Goal: Task Accomplishment & Management: Complete application form

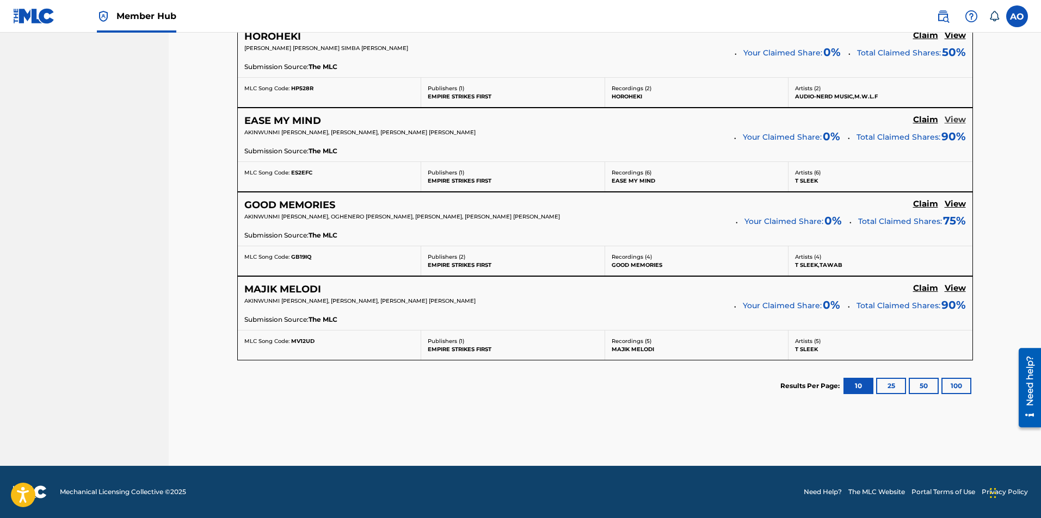
click at [953, 121] on h5 "View" at bounding box center [954, 120] width 21 height 10
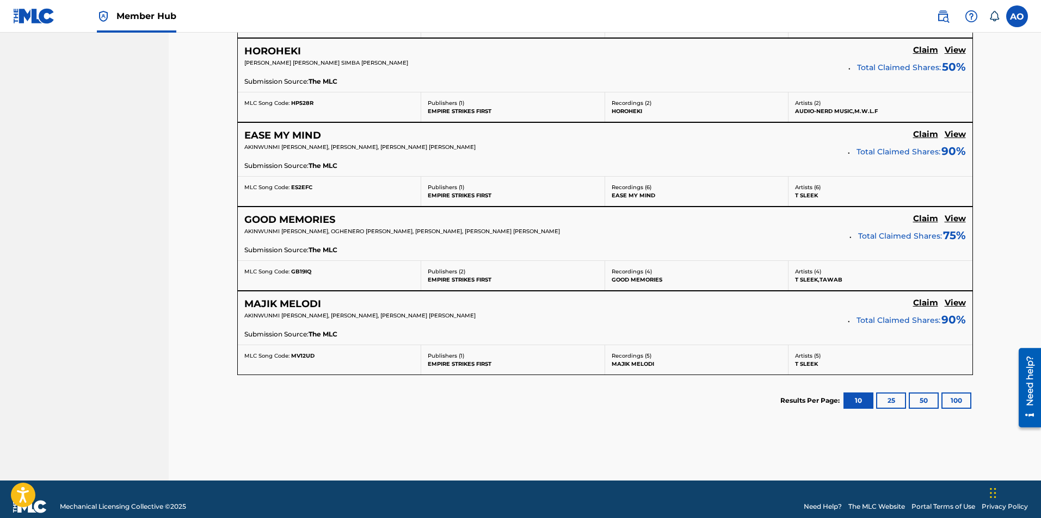
scroll to position [749, 0]
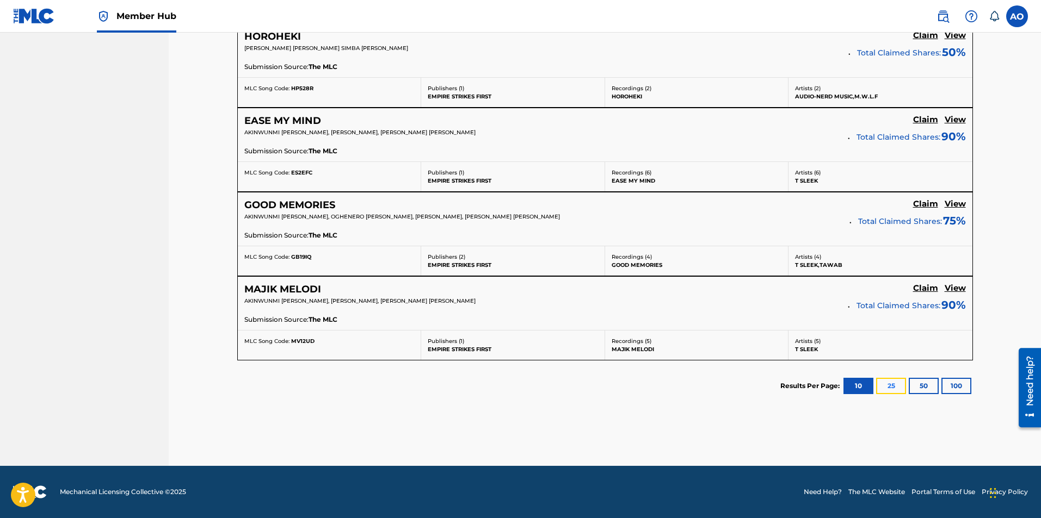
click at [880, 387] on button "25" at bounding box center [891, 386] width 30 height 16
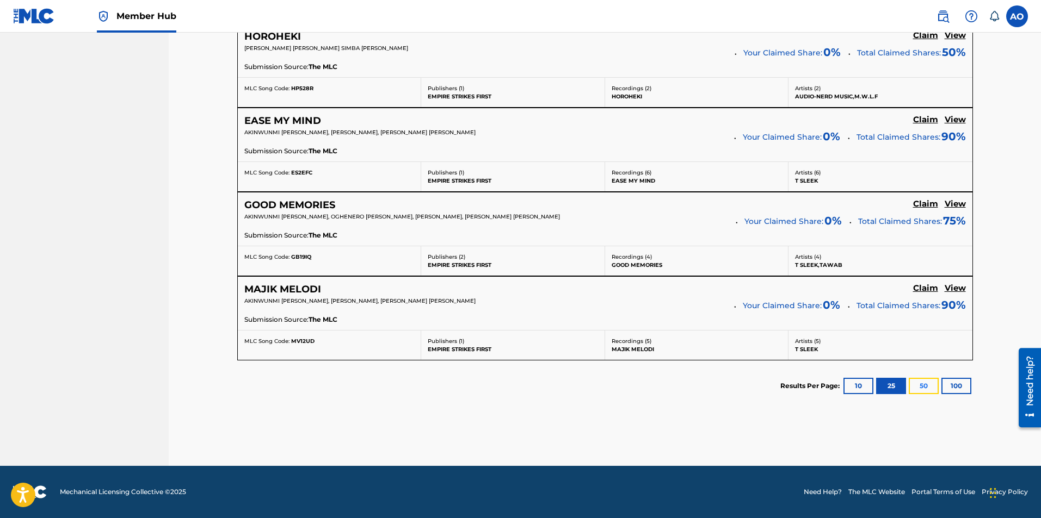
click at [922, 386] on button "50" at bounding box center [924, 386] width 30 height 16
click at [960, 391] on button "100" at bounding box center [956, 386] width 30 height 16
click at [862, 383] on button "10" at bounding box center [858, 386] width 30 height 16
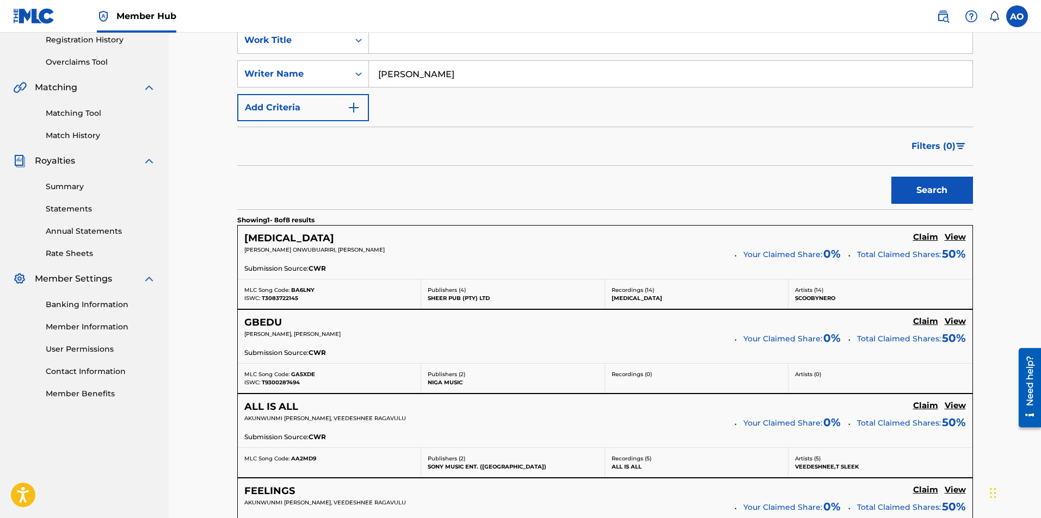
scroll to position [210, 0]
click at [954, 237] on h5 "View" at bounding box center [954, 237] width 21 height 10
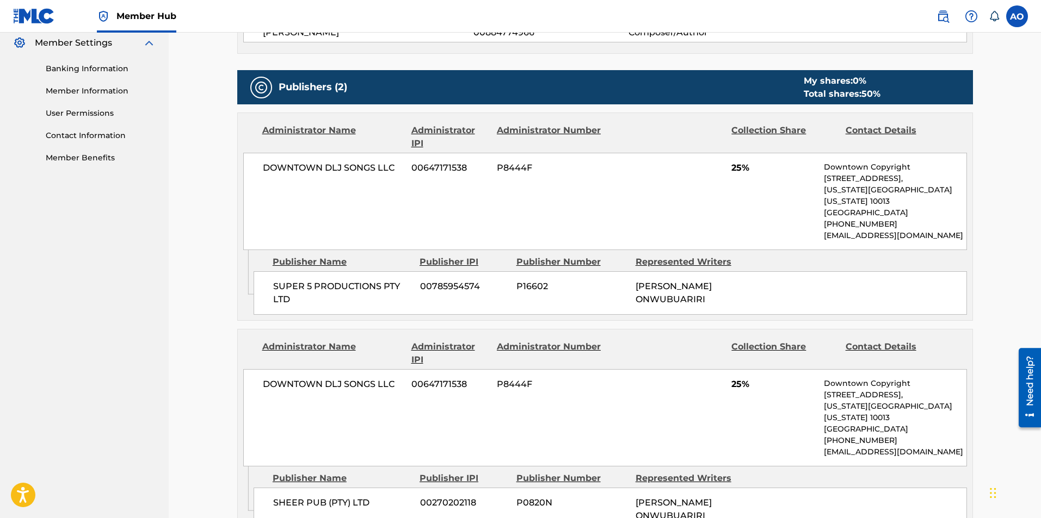
scroll to position [447, 0]
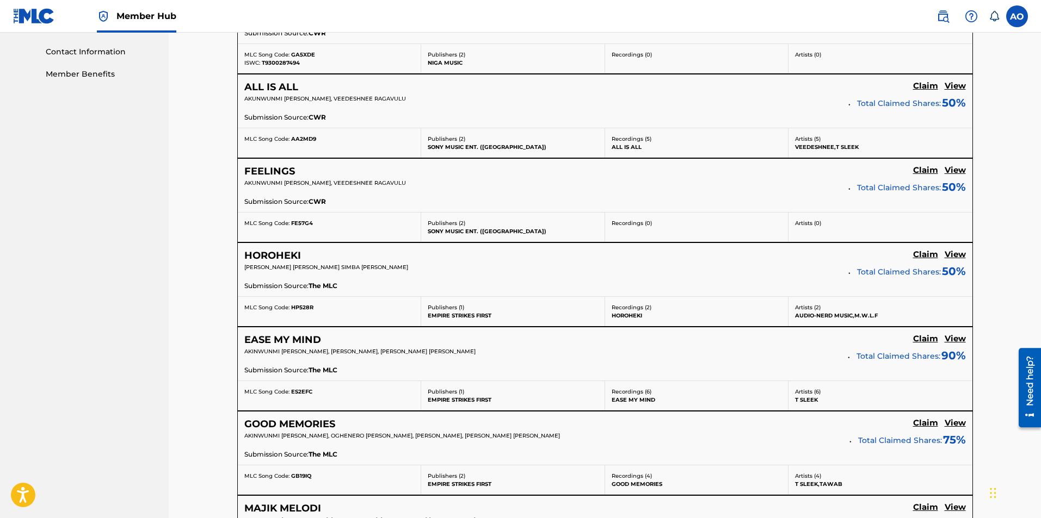
scroll to position [542, 0]
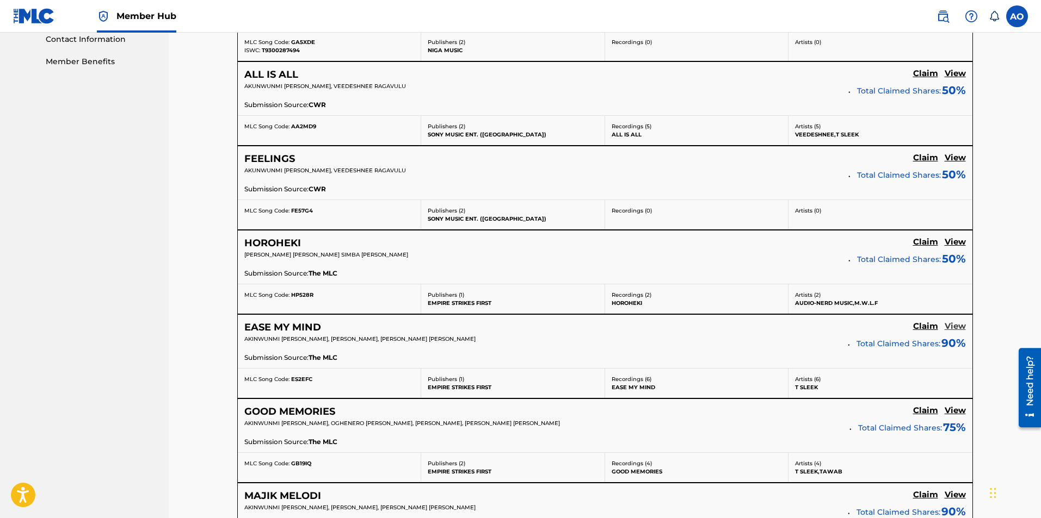
click at [953, 330] on h5 "View" at bounding box center [954, 327] width 21 height 10
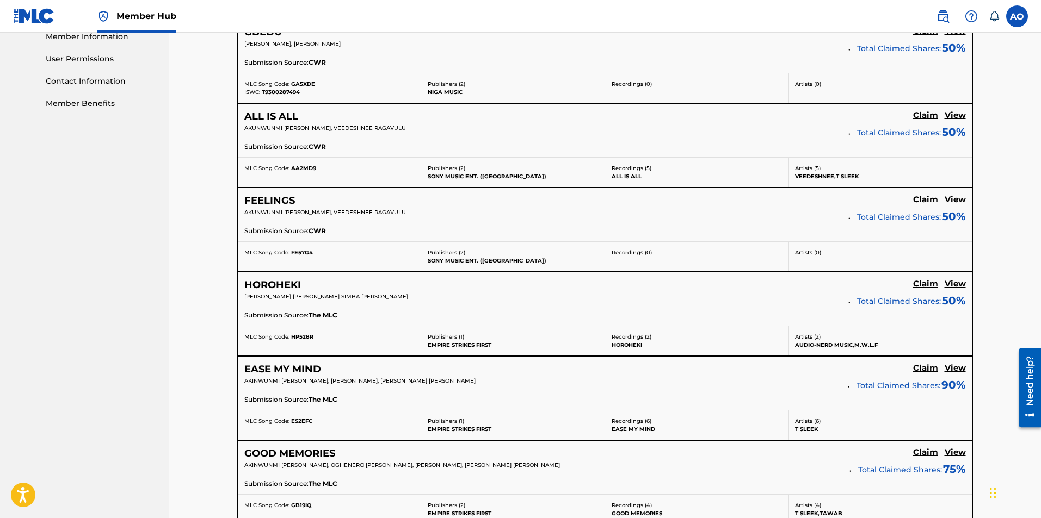
scroll to position [499, 0]
click at [950, 201] on h5 "View" at bounding box center [954, 200] width 21 height 10
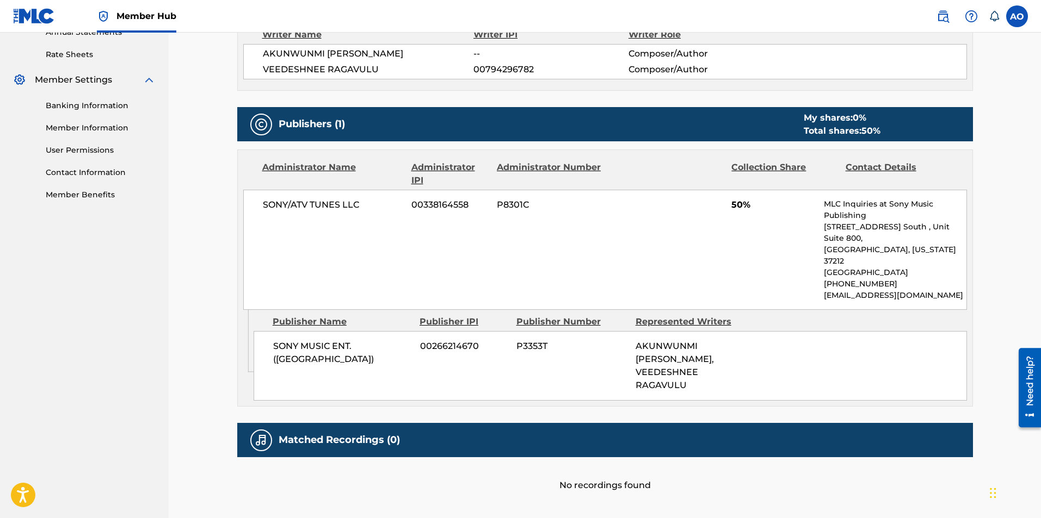
scroll to position [410, 0]
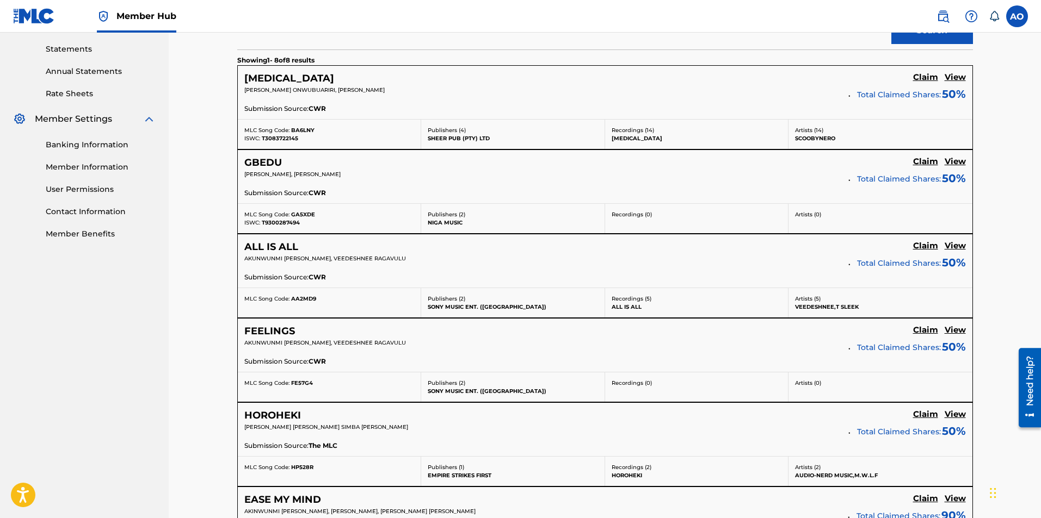
scroll to position [367, 0]
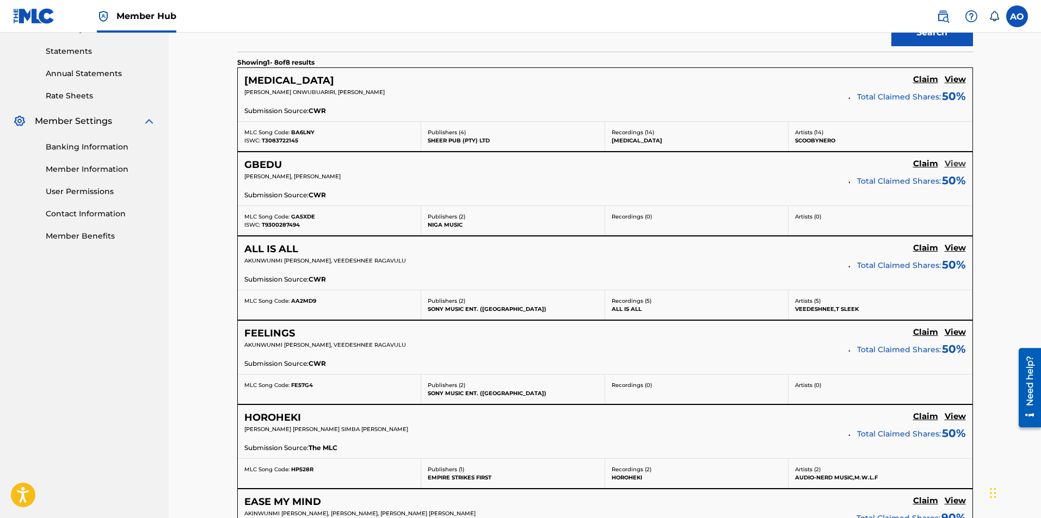
click at [950, 163] on h5 "View" at bounding box center [954, 164] width 21 height 10
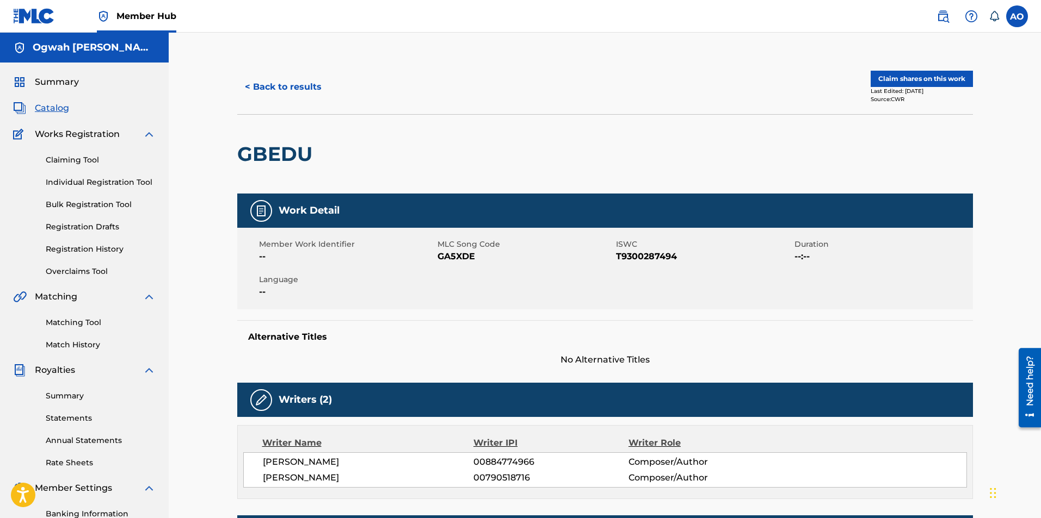
click at [49, 104] on span "Catalog" at bounding box center [52, 108] width 34 height 13
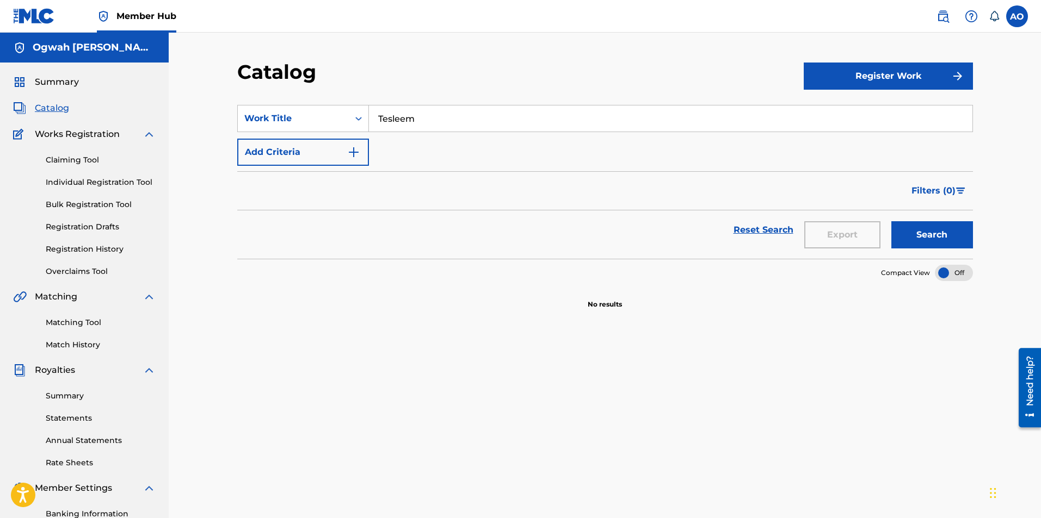
click at [439, 120] on input "Tesleem" at bounding box center [670, 119] width 603 height 26
type input "b"
click at [891, 221] on button "Search" at bounding box center [932, 234] width 82 height 27
drag, startPoint x: 468, startPoint y: 124, endPoint x: 357, endPoint y: 116, distance: 110.7
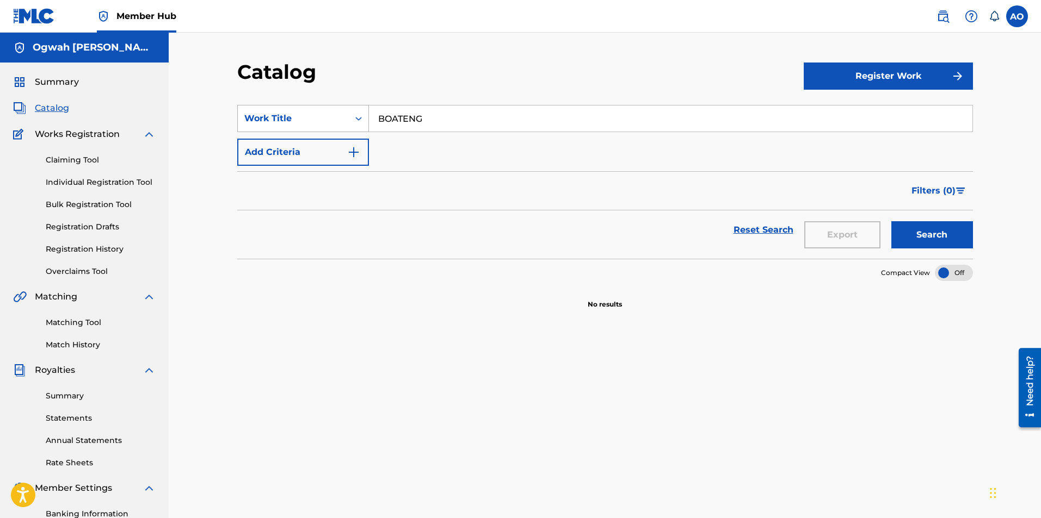
click at [357, 116] on div "SearchWithCriteriaa8ae56ed-4d0a-4d60-bca7-53b4e8777499 Work Title BOATENG" at bounding box center [605, 118] width 736 height 27
type input "TESLEEM"
click at [891, 221] on button "Search" at bounding box center [932, 234] width 82 height 27
click at [438, 113] on input "TESLEEM" at bounding box center [670, 119] width 603 height 26
click at [89, 168] on div "Claiming Tool Individual Registration Tool Bulk Registration Tool Registration …" at bounding box center [84, 209] width 143 height 137
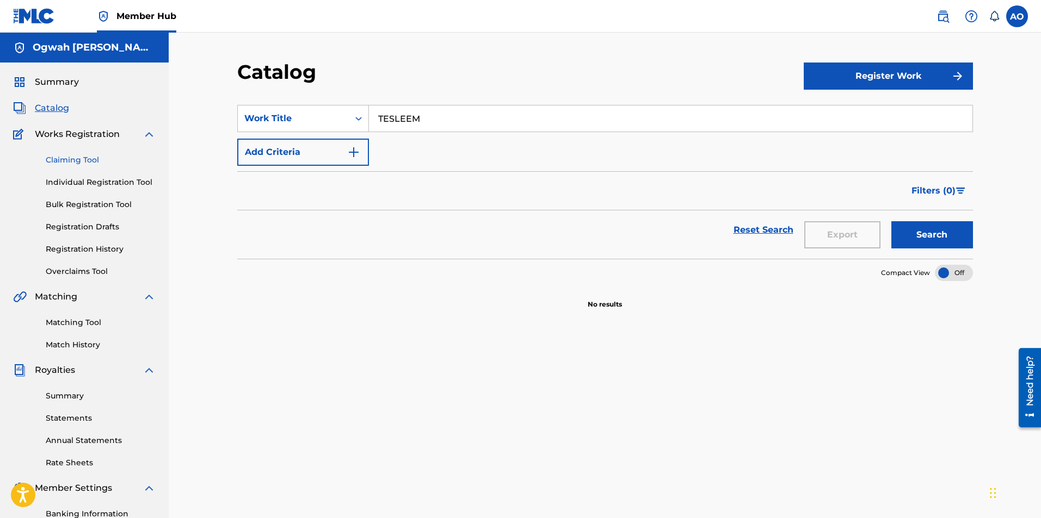
click at [90, 159] on link "Claiming Tool" at bounding box center [101, 160] width 110 height 11
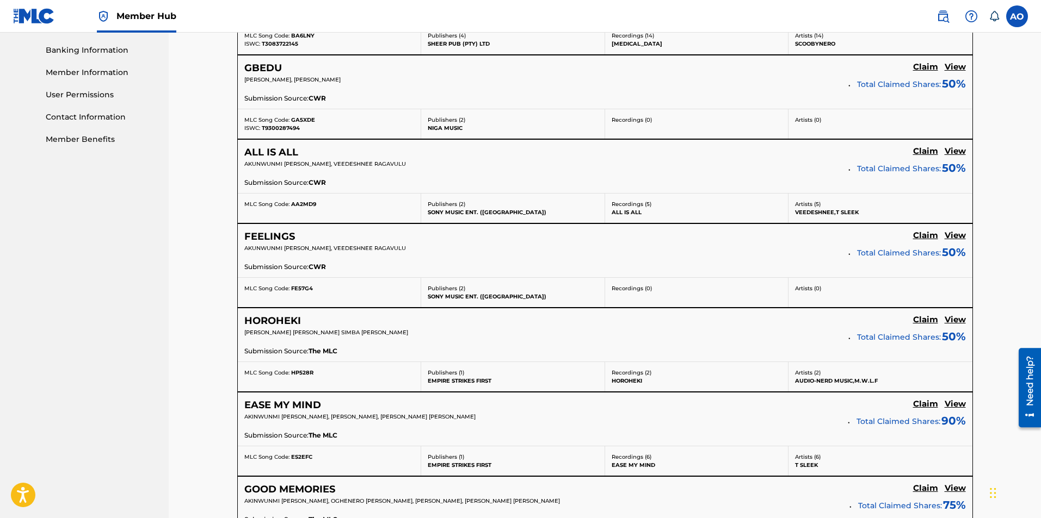
scroll to position [466, 0]
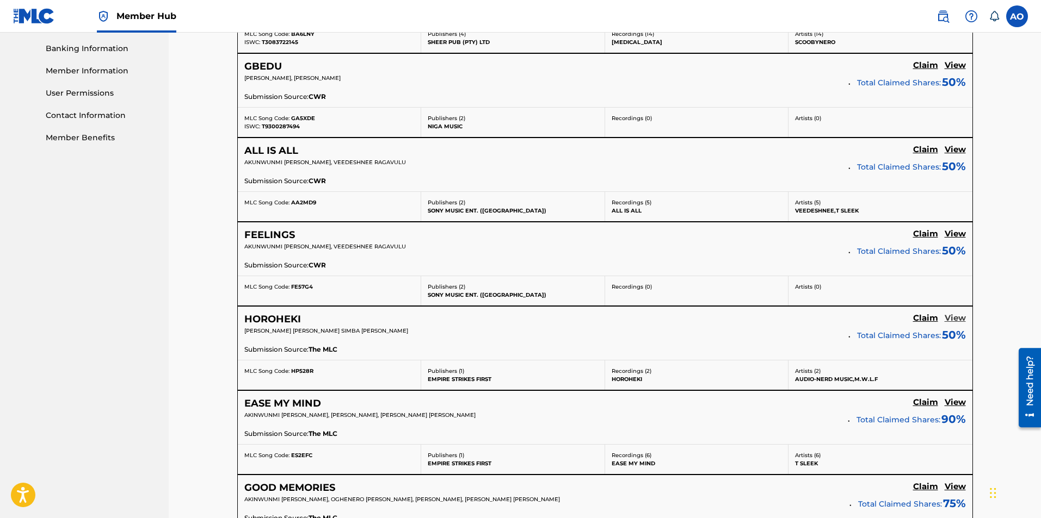
click at [955, 317] on h5 "View" at bounding box center [954, 318] width 21 height 10
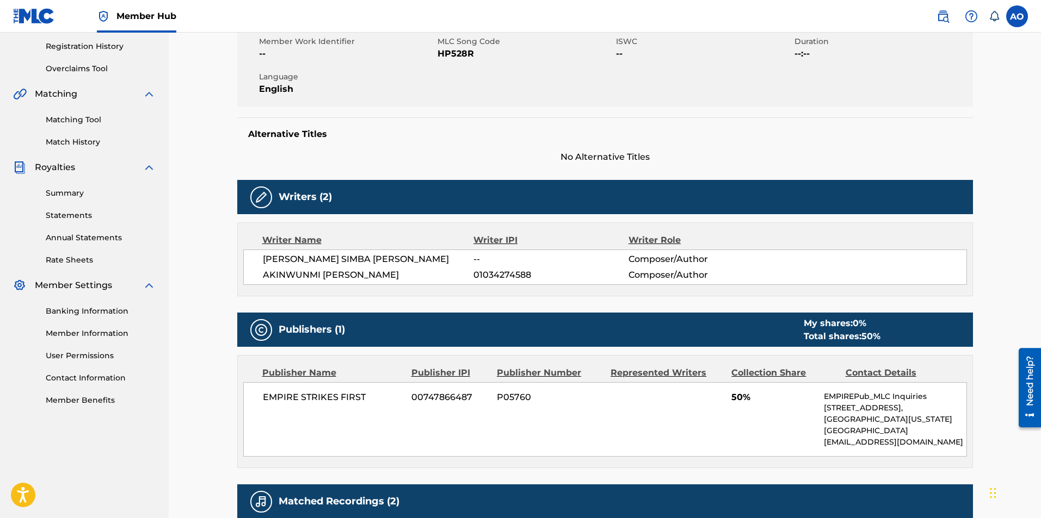
scroll to position [198, 0]
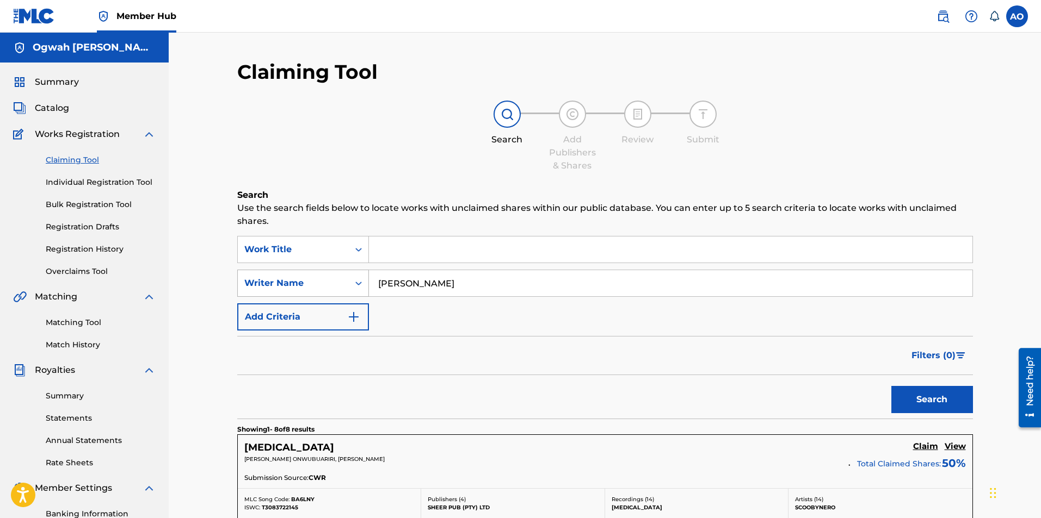
drag, startPoint x: 474, startPoint y: 282, endPoint x: 344, endPoint y: 270, distance: 130.6
click at [344, 270] on div "SearchWithCriteriaab3ad3a3-0192-4452-a0c3-ab21c8465e9b Writer Name [PERSON_NAME]" at bounding box center [605, 283] width 736 height 27
click at [891, 386] on button "Search" at bounding box center [932, 399] width 82 height 27
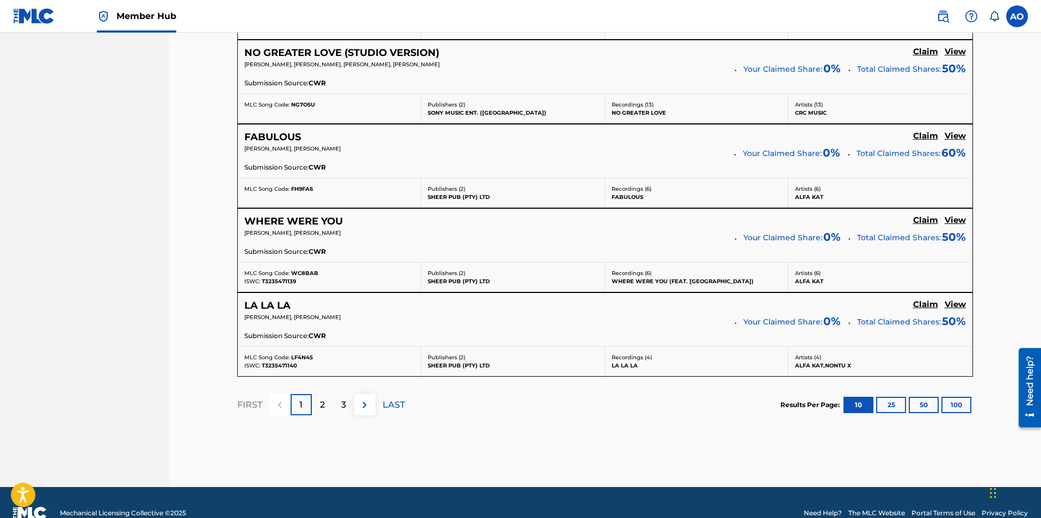
scroll to position [922, 0]
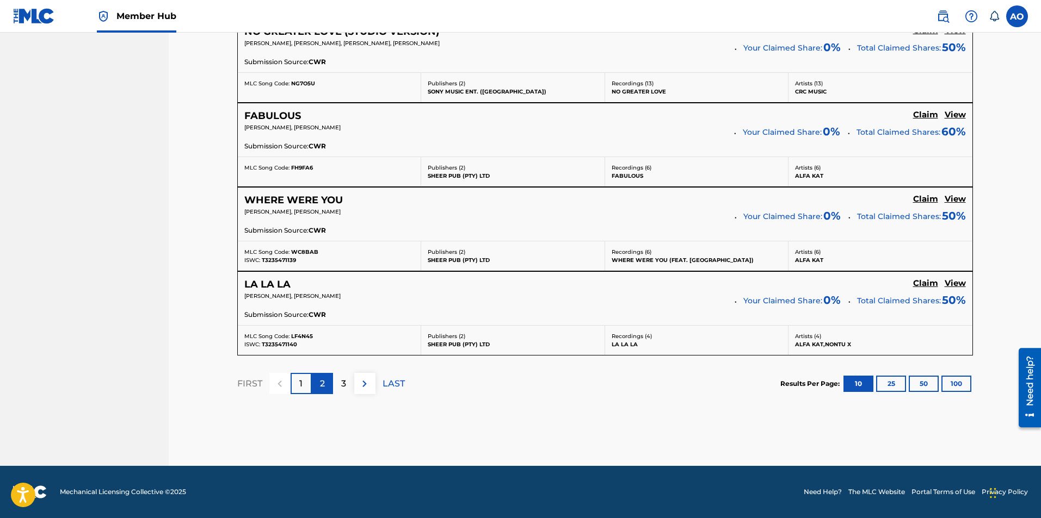
click at [326, 388] on div "2" at bounding box center [322, 383] width 21 height 21
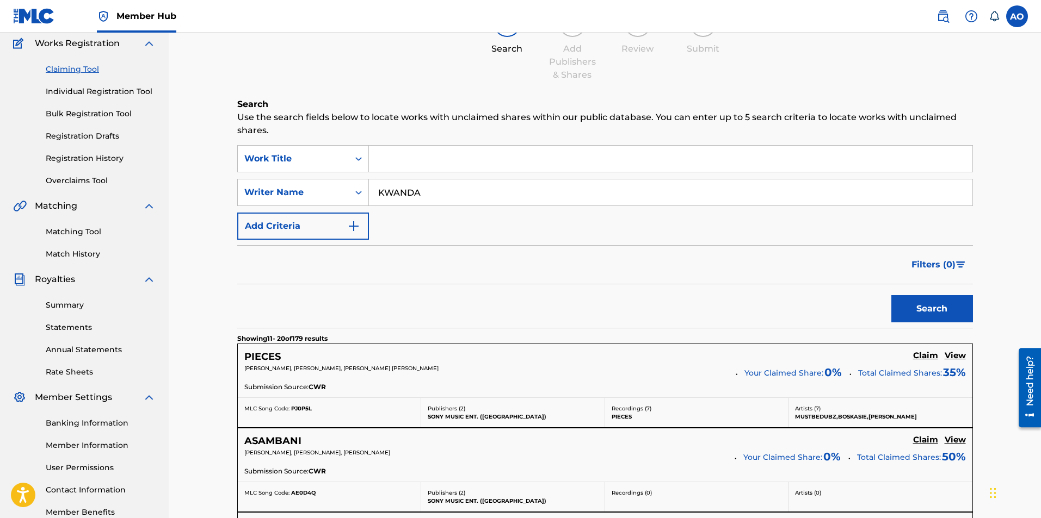
scroll to position [0, 0]
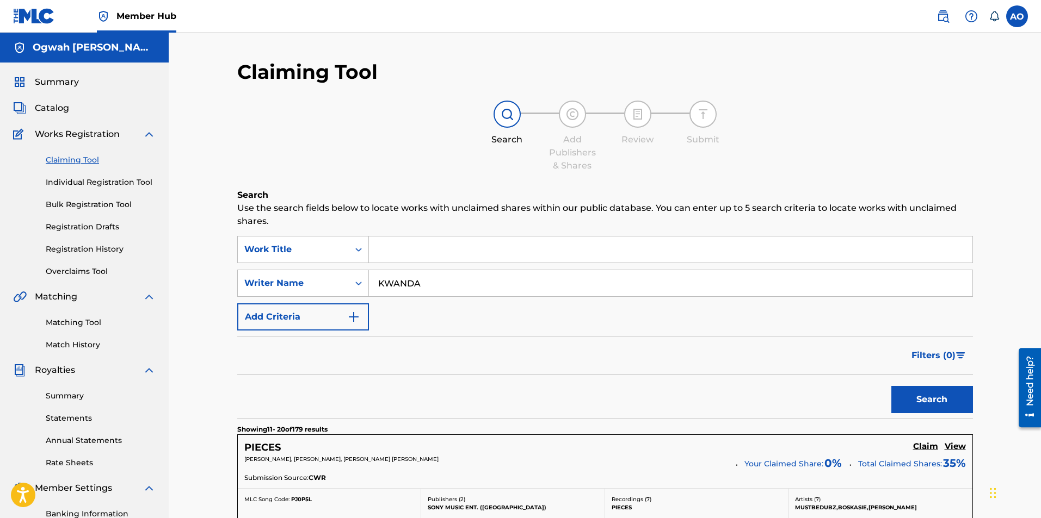
click at [456, 285] on input "KWANDA" at bounding box center [670, 283] width 603 height 26
type input "[PERSON_NAME]"
click at [891, 386] on button "Search" at bounding box center [932, 399] width 82 height 27
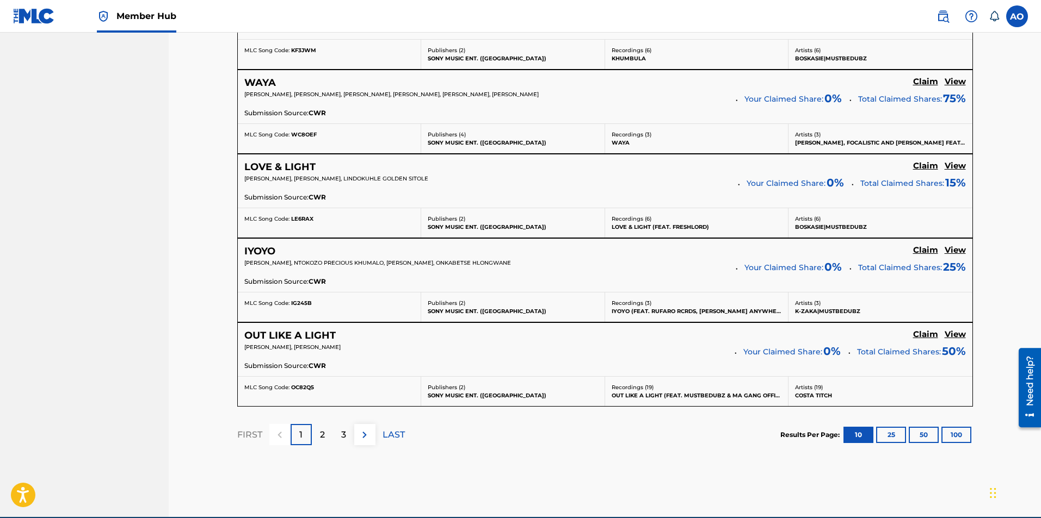
scroll to position [872, 0]
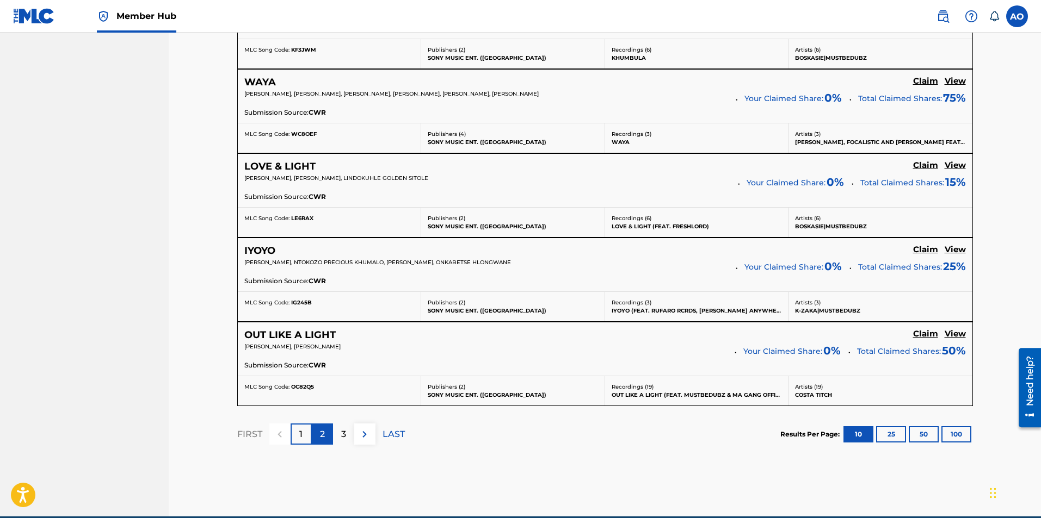
click at [317, 440] on div "2" at bounding box center [322, 434] width 21 height 21
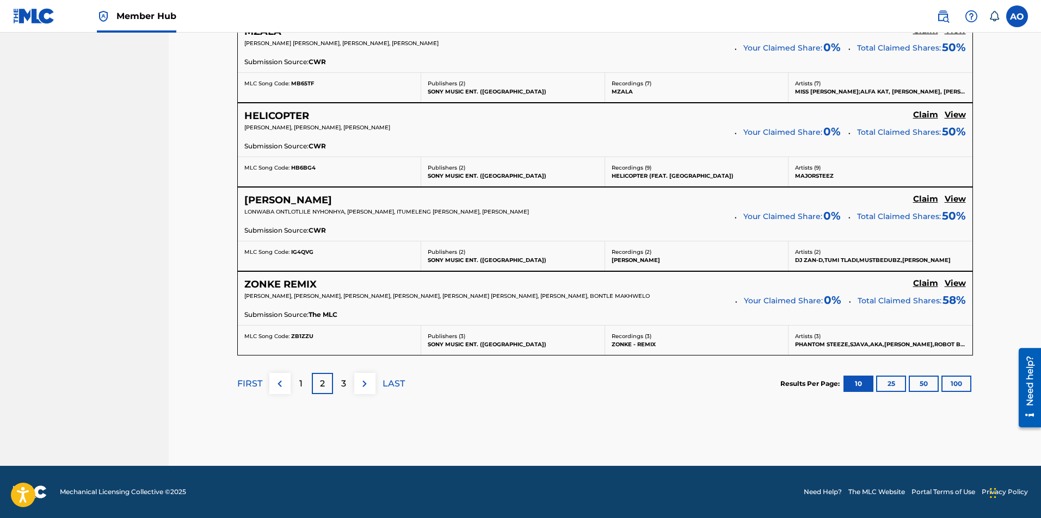
scroll to position [924, 0]
click at [342, 378] on p "3" at bounding box center [343, 384] width 5 height 13
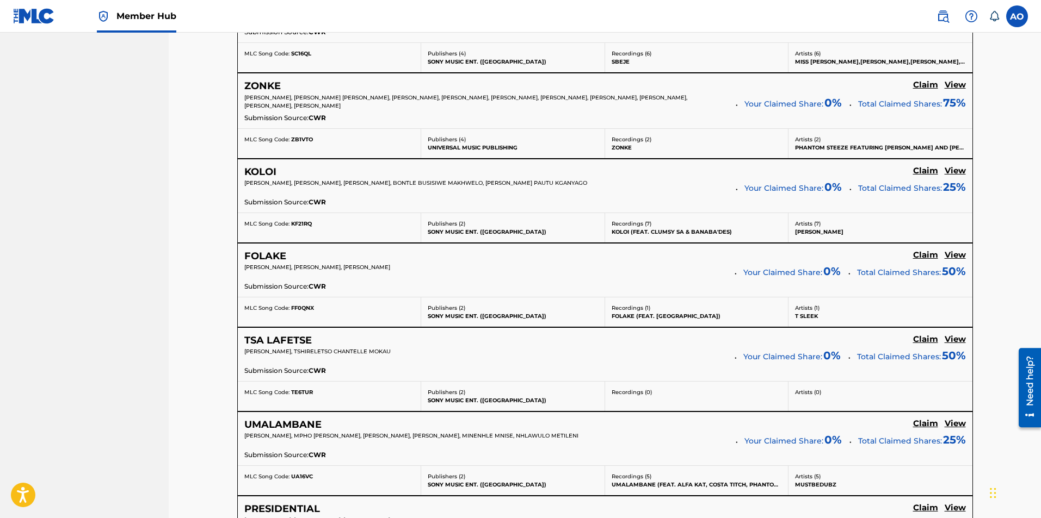
scroll to position [699, 0]
click at [955, 257] on h5 "View" at bounding box center [954, 256] width 21 height 10
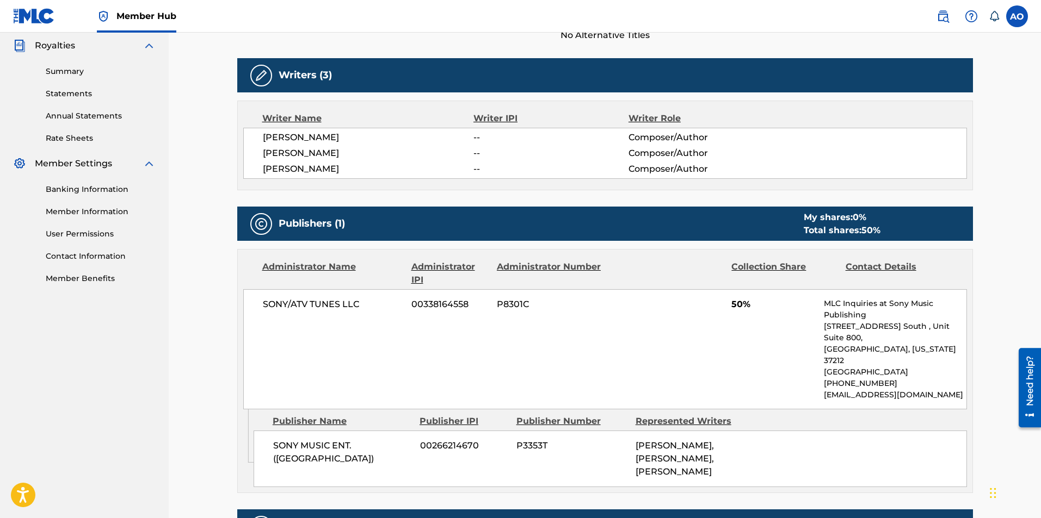
scroll to position [324, 0]
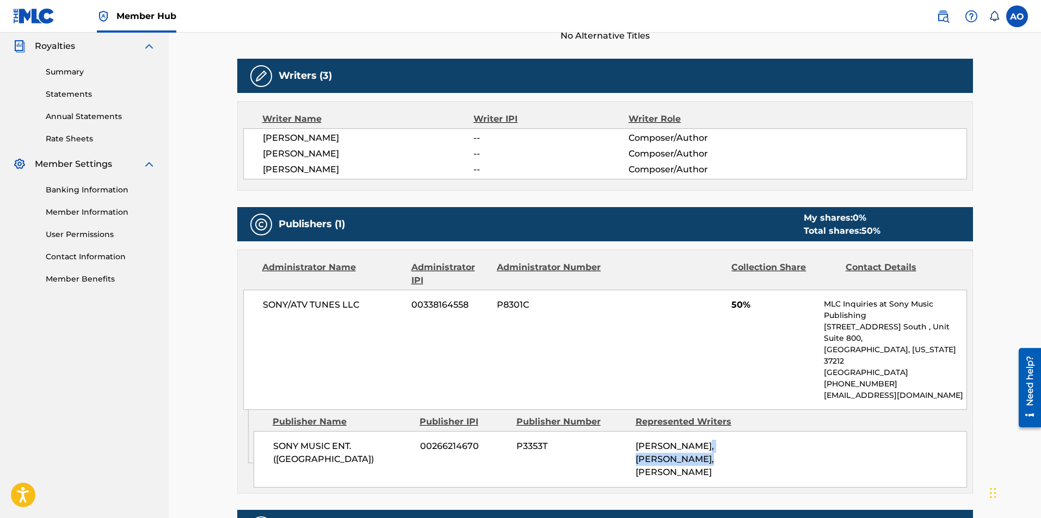
drag, startPoint x: 635, startPoint y: 439, endPoint x: 736, endPoint y: 435, distance: 100.7
click at [736, 440] on div "[PERSON_NAME], [PERSON_NAME], [PERSON_NAME]" at bounding box center [690, 459] width 111 height 39
copy span "[PERSON_NAME]"
click at [795, 431] on div "SONY MUSIC ENT. ([GEOGRAPHIC_DATA]) 00266214670 P3353T [PERSON_NAME], [PERSON_N…" at bounding box center [610, 459] width 713 height 57
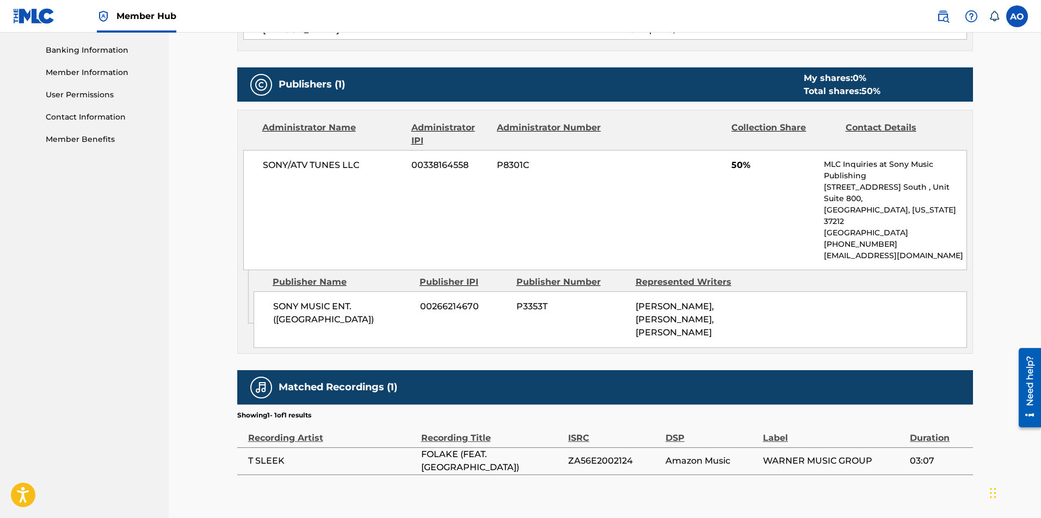
scroll to position [494, 0]
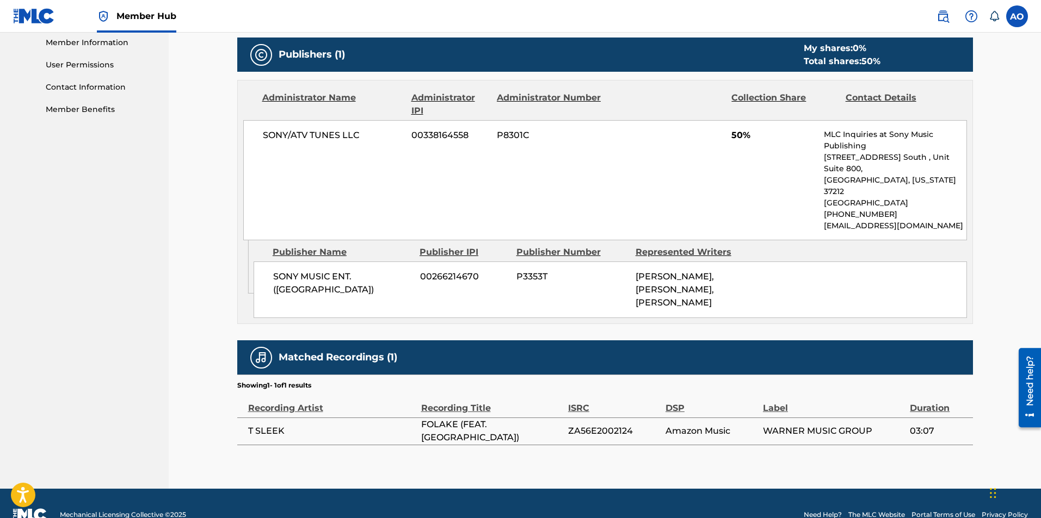
click at [723, 418] on td "Amazon Music" at bounding box center [713, 431] width 97 height 27
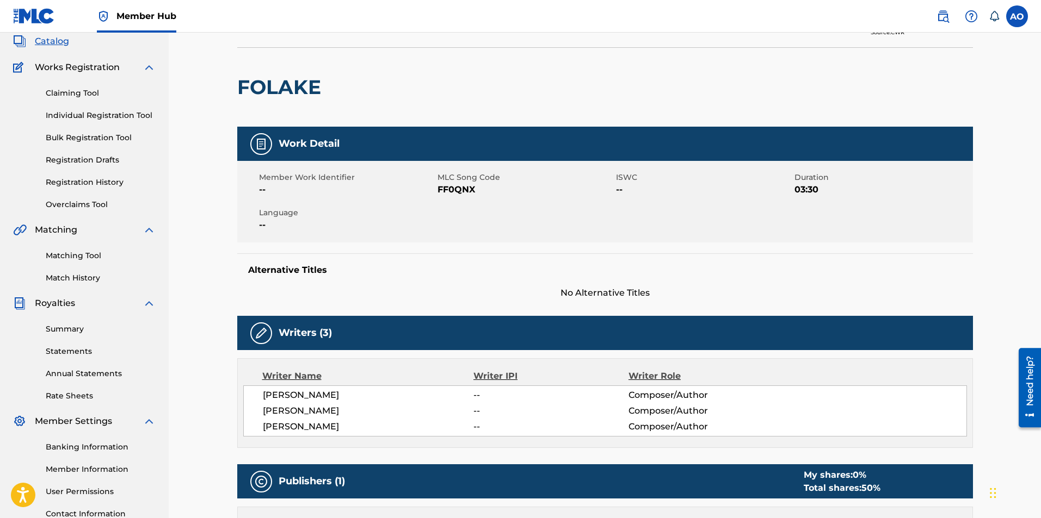
scroll to position [0, 0]
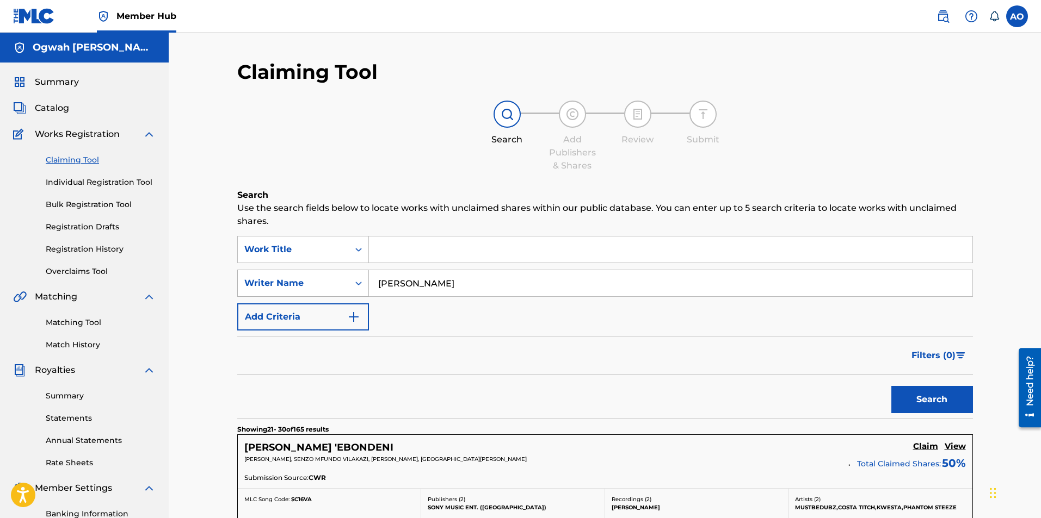
drag, startPoint x: 460, startPoint y: 277, endPoint x: 367, endPoint y: 277, distance: 92.5
click at [367, 277] on div "SearchWithCriteriaab3ad3a3-0192-4452-a0c3-ab21c8465e9b Writer Name [PERSON_NAME]" at bounding box center [605, 283] width 736 height 27
paste input "[PERSON_NAME]"
type input "[PERSON_NAME]"
click at [902, 395] on button "Search" at bounding box center [932, 399] width 82 height 27
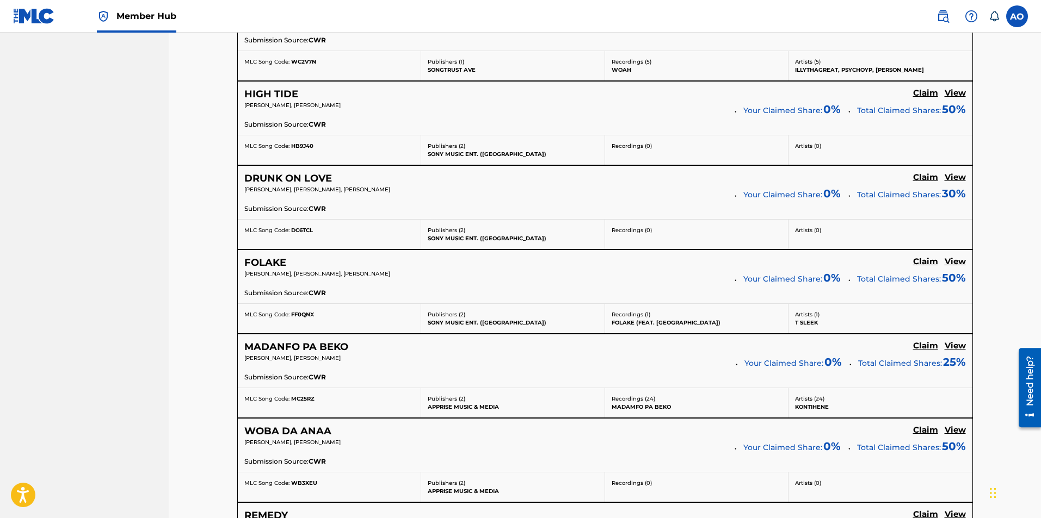
scroll to position [693, 0]
click at [720, 318] on p "FOLAKE (FEAT. [GEOGRAPHIC_DATA])" at bounding box center [697, 322] width 170 height 8
click at [949, 257] on h5 "View" at bounding box center [954, 261] width 21 height 10
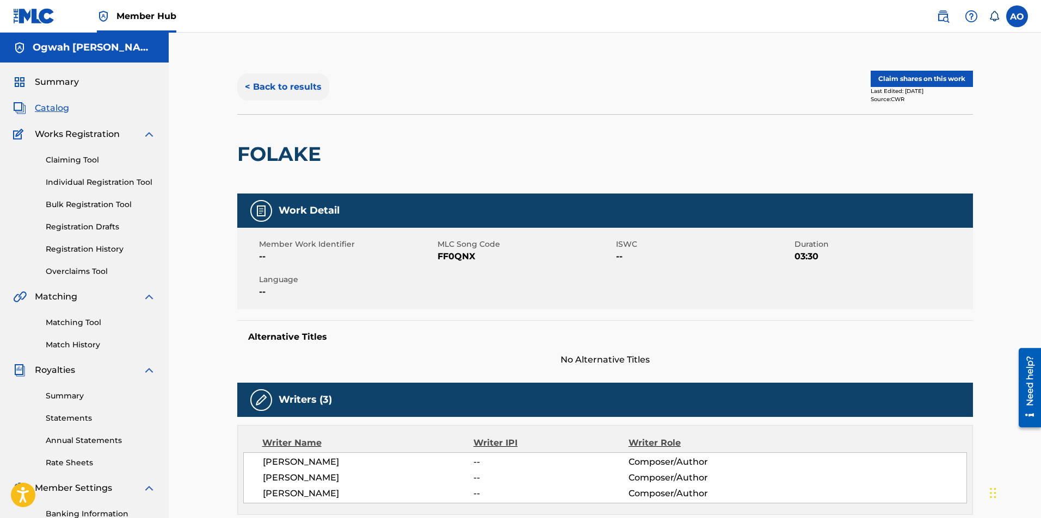
click at [250, 89] on button "< Back to results" at bounding box center [283, 86] width 92 height 27
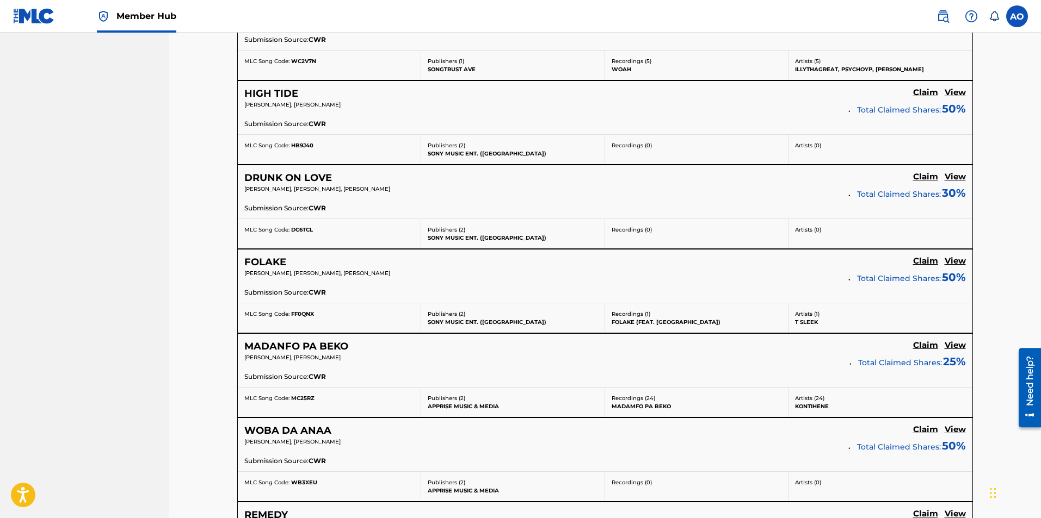
scroll to position [924, 0]
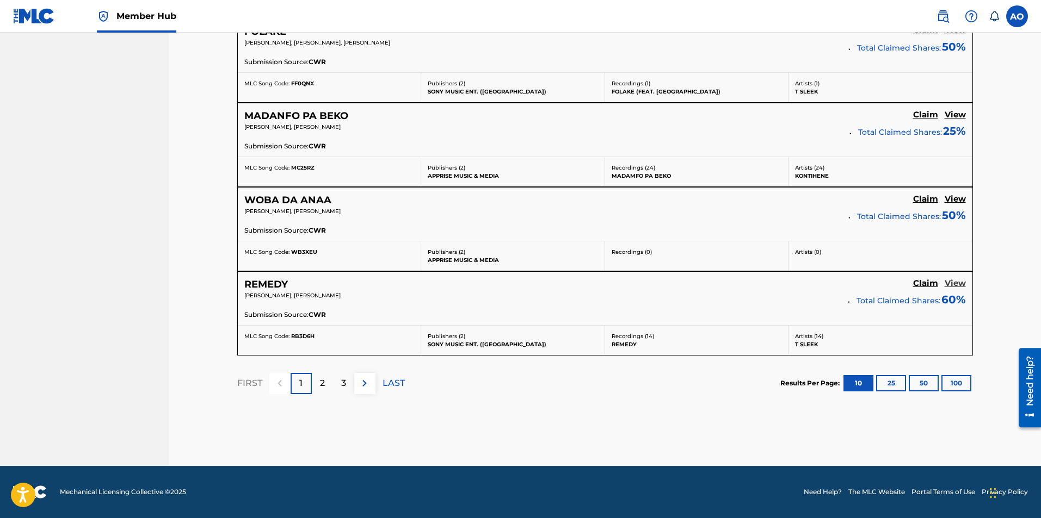
click at [952, 283] on h5 "View" at bounding box center [954, 284] width 21 height 10
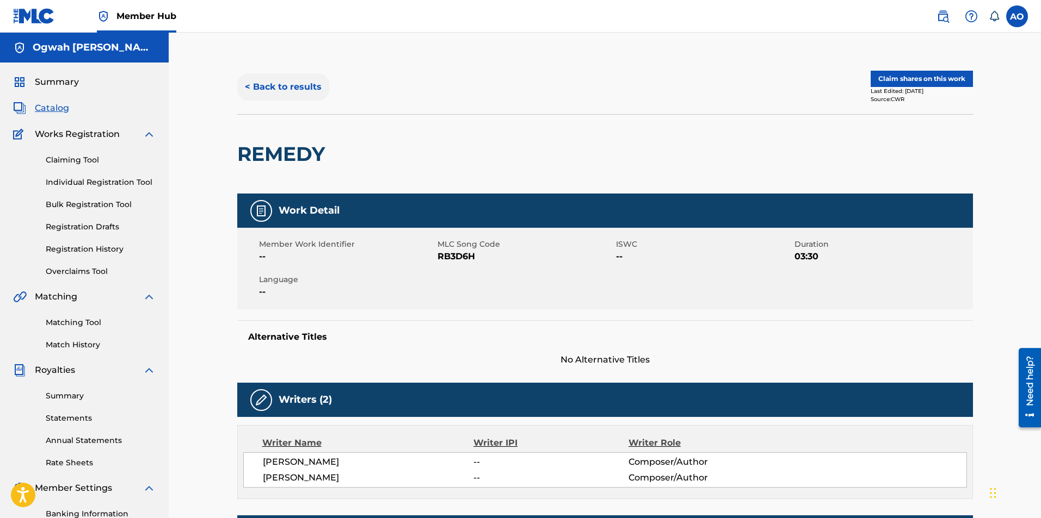
click at [264, 86] on button "< Back to results" at bounding box center [283, 86] width 92 height 27
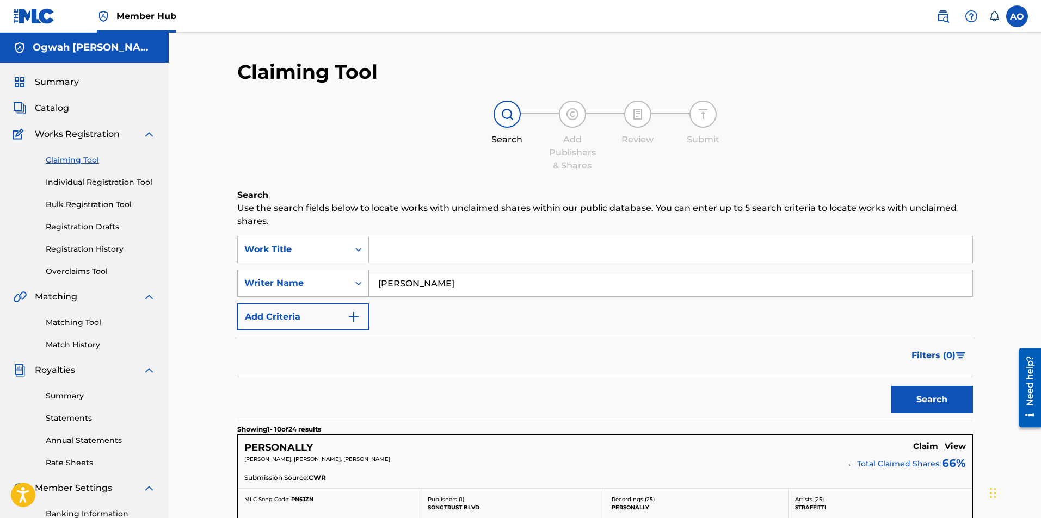
drag, startPoint x: 493, startPoint y: 283, endPoint x: 357, endPoint y: 273, distance: 136.5
click at [357, 273] on div "SearchWithCriteriaab3ad3a3-0192-4452-a0c3-ab21c8465e9b Writer Name [PERSON_NAME]" at bounding box center [605, 283] width 736 height 27
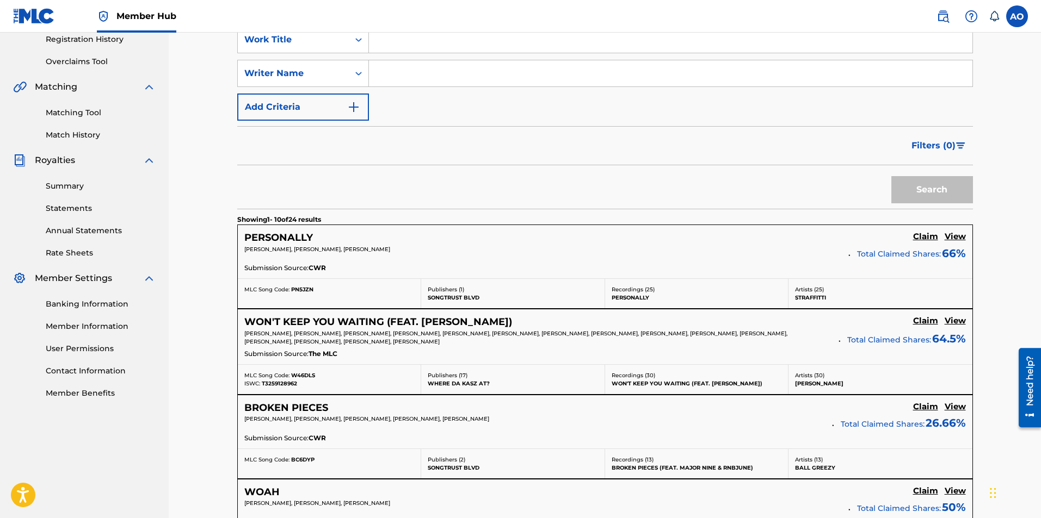
scroll to position [211, 0]
click at [956, 318] on h5 "View" at bounding box center [954, 320] width 21 height 10
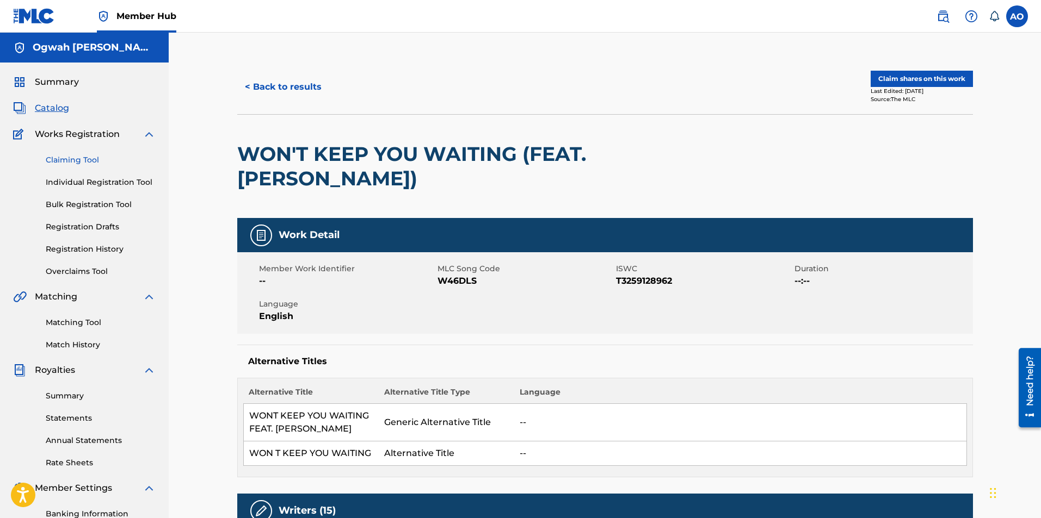
click at [77, 161] on link "Claiming Tool" at bounding box center [101, 160] width 110 height 11
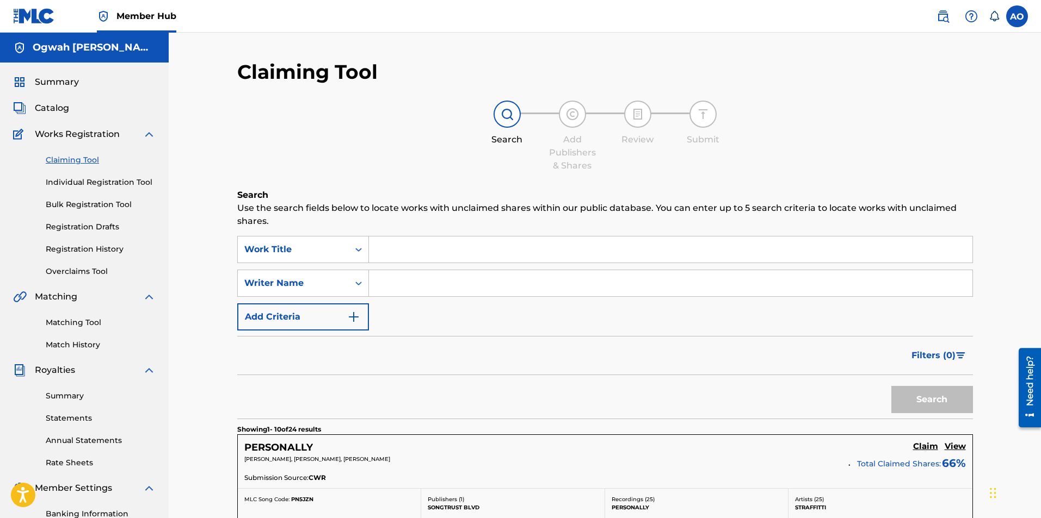
click at [400, 288] on input "Search Form" at bounding box center [670, 283] width 603 height 26
type input "[PERSON_NAME]"
click at [912, 397] on button "Search" at bounding box center [932, 399] width 82 height 27
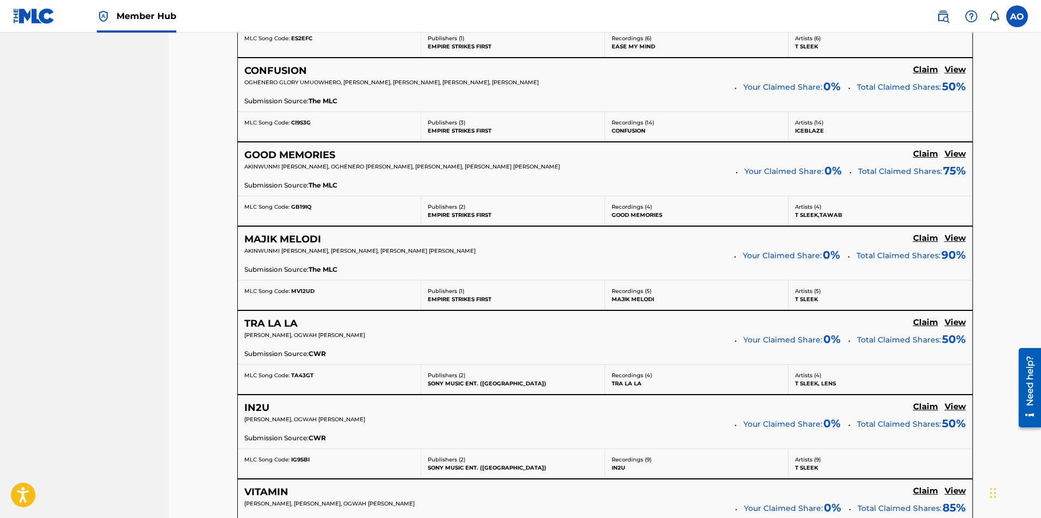
scroll to position [633, 0]
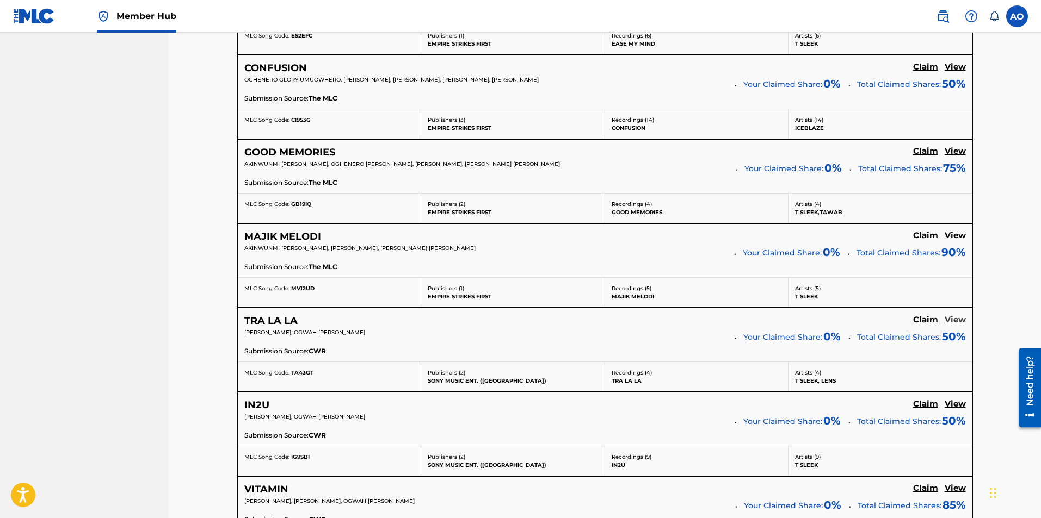
click at [952, 320] on h5 "View" at bounding box center [954, 320] width 21 height 10
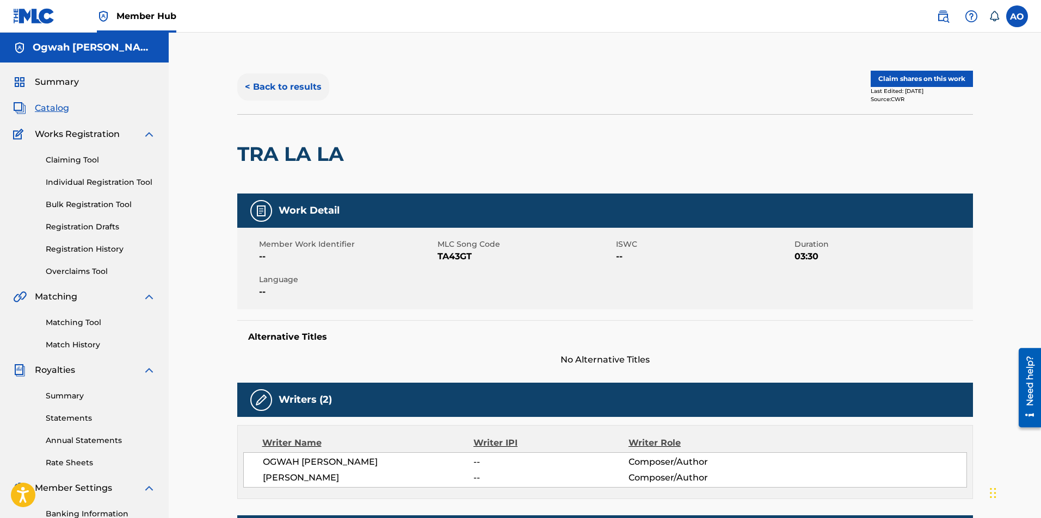
click at [249, 87] on button "< Back to results" at bounding box center [283, 86] width 92 height 27
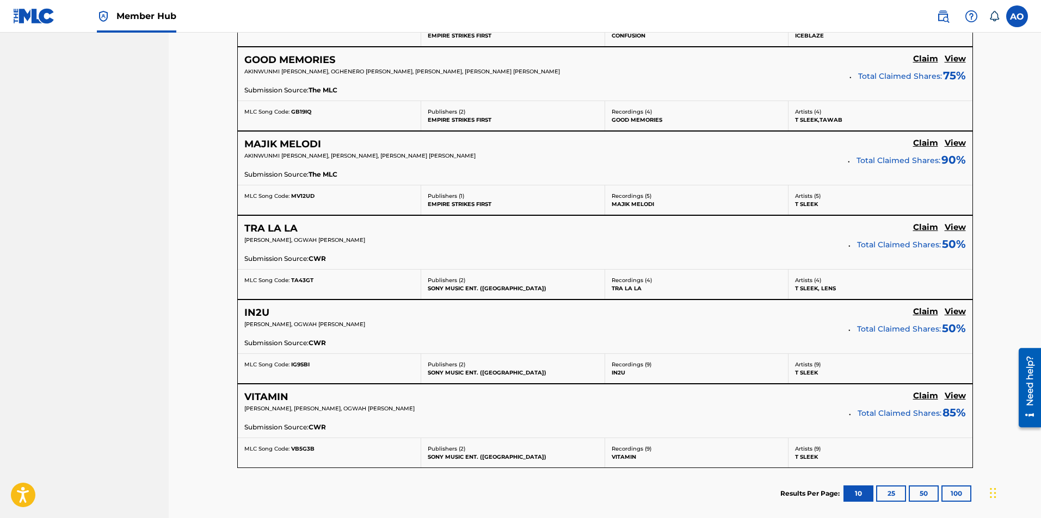
scroll to position [726, 0]
click at [954, 396] on h5 "View" at bounding box center [954, 396] width 21 height 10
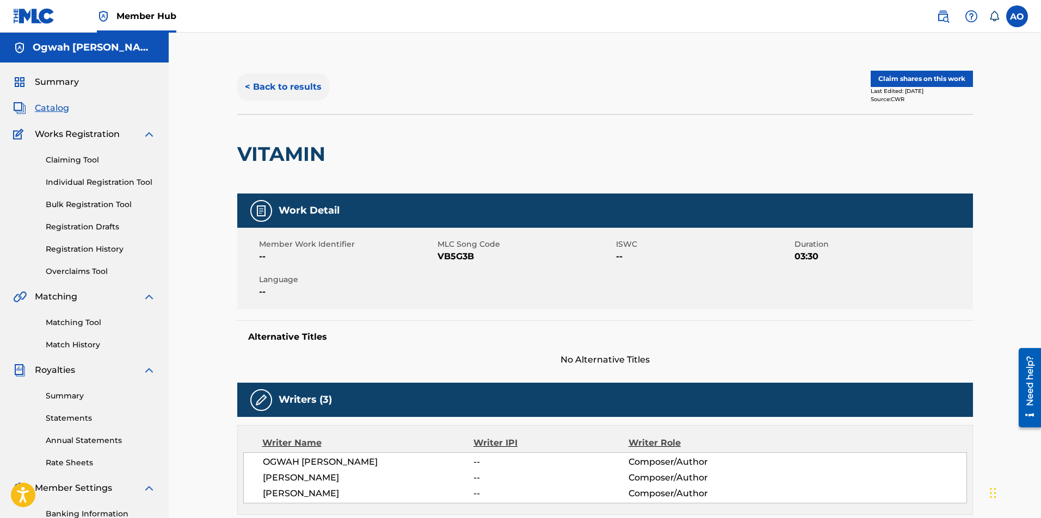
click at [285, 83] on button "< Back to results" at bounding box center [283, 86] width 92 height 27
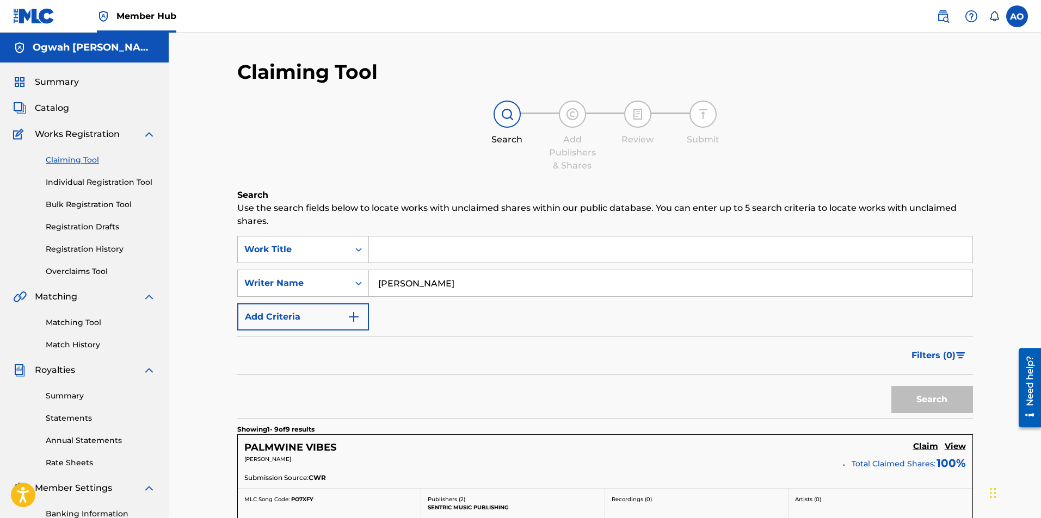
scroll to position [726, 0]
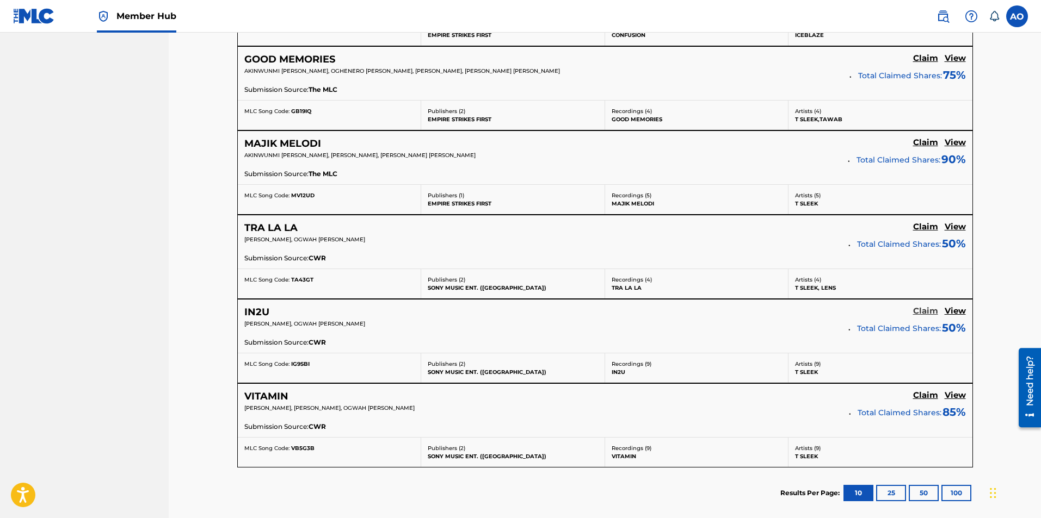
click at [930, 308] on h5 "Claim" at bounding box center [925, 311] width 25 height 10
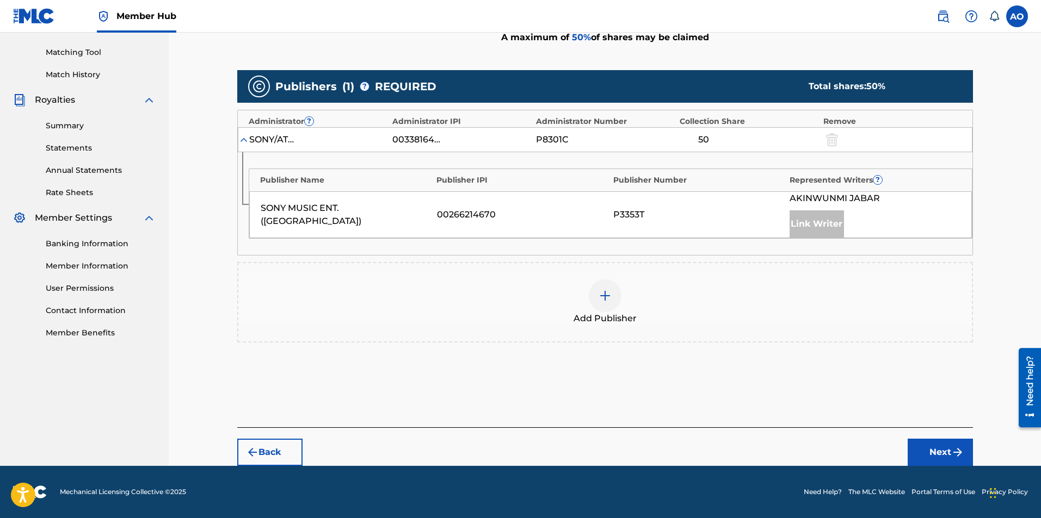
click at [612, 296] on div at bounding box center [605, 296] width 33 height 33
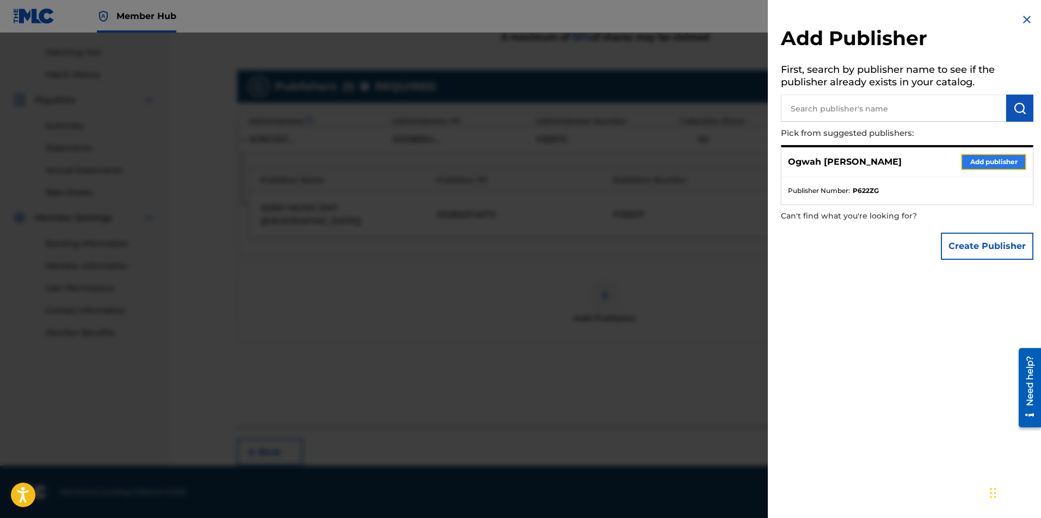
click at [987, 165] on button "Add publisher" at bounding box center [993, 162] width 65 height 16
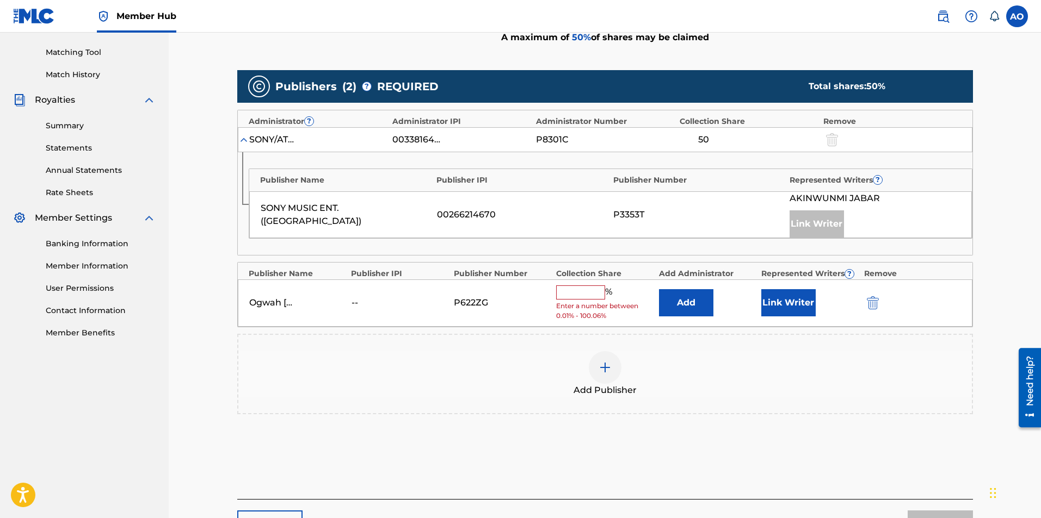
click at [581, 291] on input "text" at bounding box center [580, 293] width 49 height 14
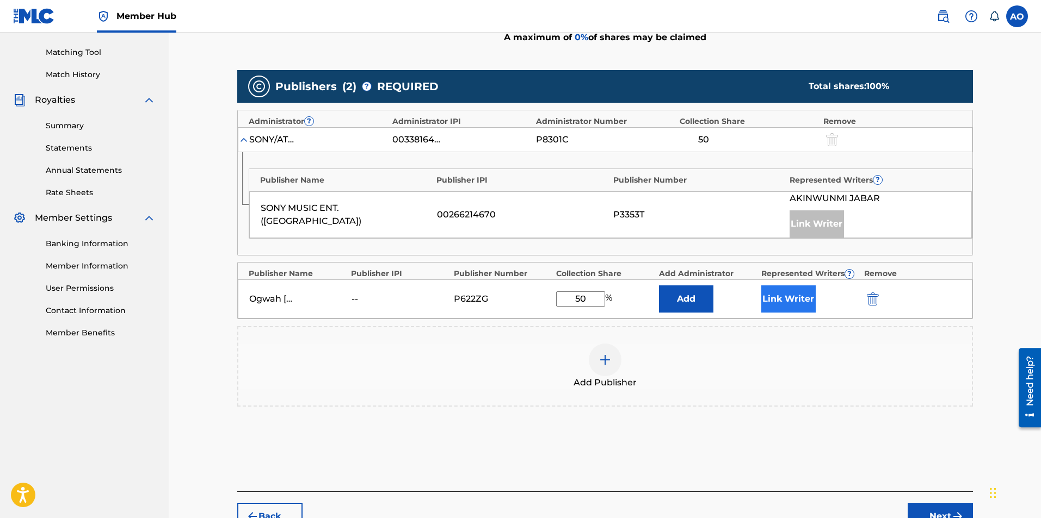
type input "50"
click at [781, 305] on button "Link Writer" at bounding box center [788, 299] width 54 height 27
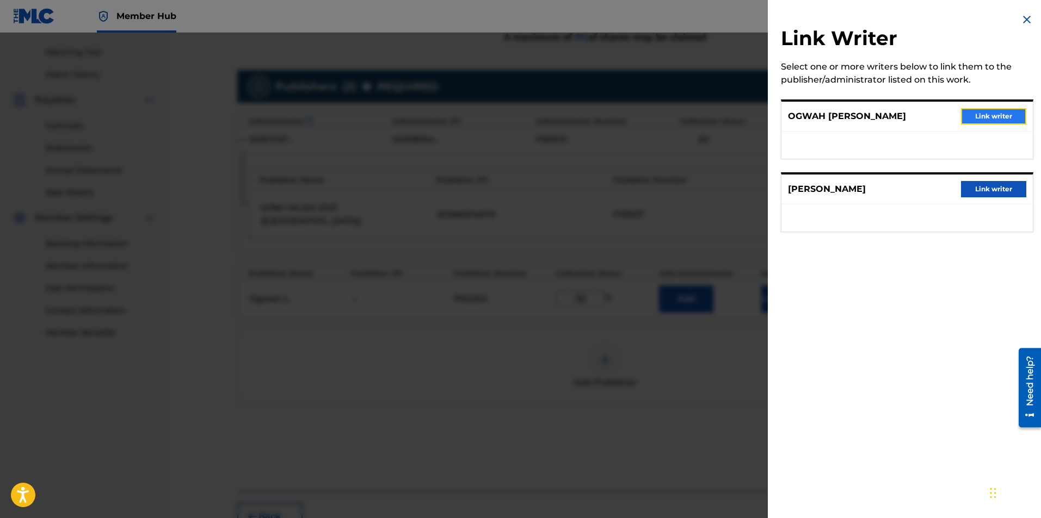
click at [970, 116] on button "Link writer" at bounding box center [993, 116] width 65 height 16
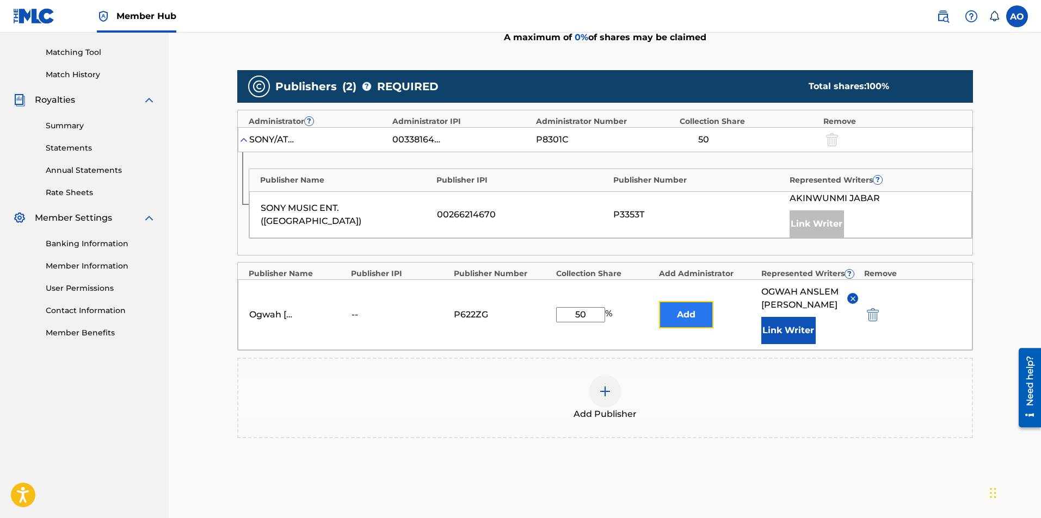
click at [693, 316] on button "Add" at bounding box center [686, 314] width 54 height 27
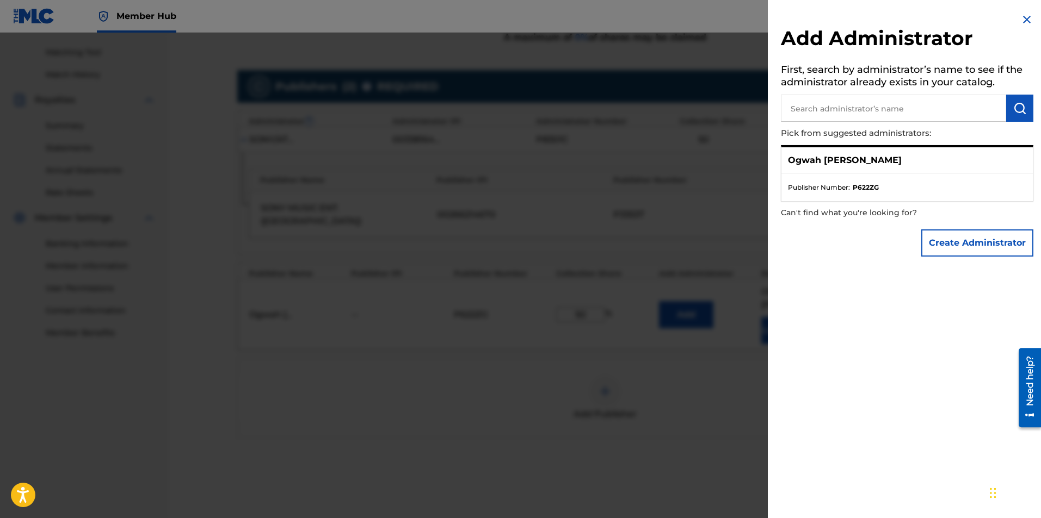
click at [865, 174] on ul "Publisher Number : P622ZG" at bounding box center [906, 187] width 251 height 27
click at [867, 167] on div "Ogwah [PERSON_NAME]" at bounding box center [906, 160] width 251 height 27
click at [842, 164] on p "Ogwah [PERSON_NAME]" at bounding box center [845, 160] width 114 height 13
click at [812, 165] on p "Ogwah [PERSON_NAME]" at bounding box center [845, 160] width 114 height 13
click at [635, 451] on div at bounding box center [520, 292] width 1041 height 518
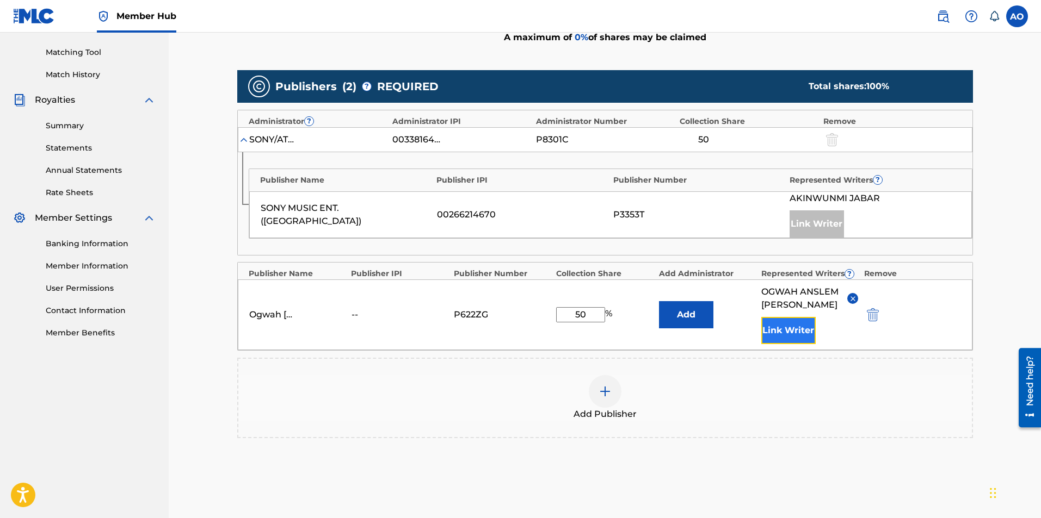
click at [799, 335] on button "Link Writer" at bounding box center [788, 330] width 54 height 27
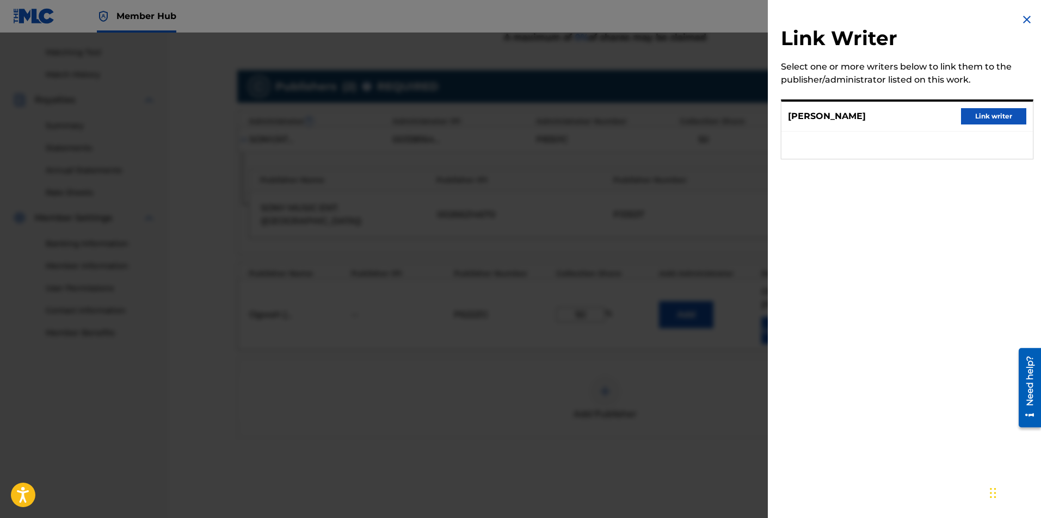
click at [725, 329] on div at bounding box center [520, 292] width 1041 height 518
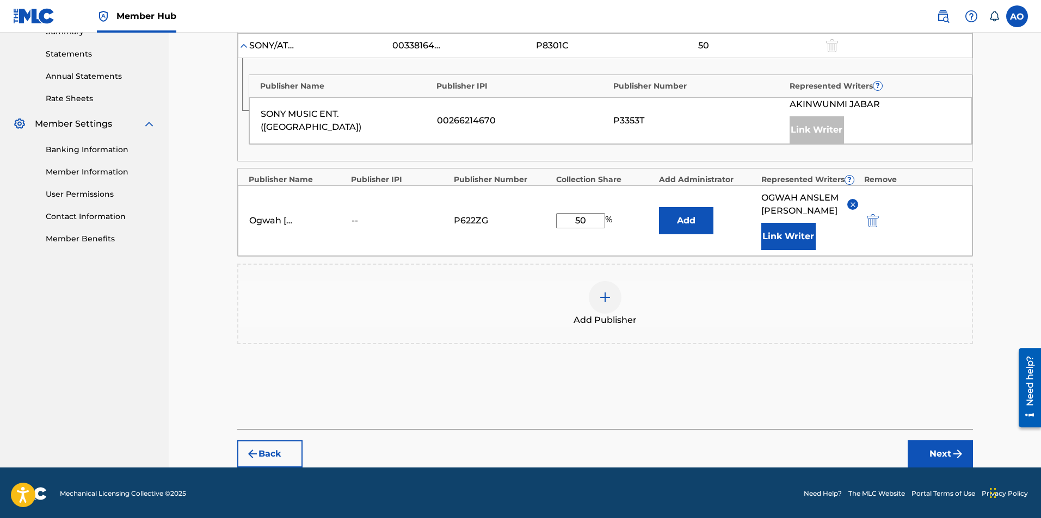
scroll to position [366, 0]
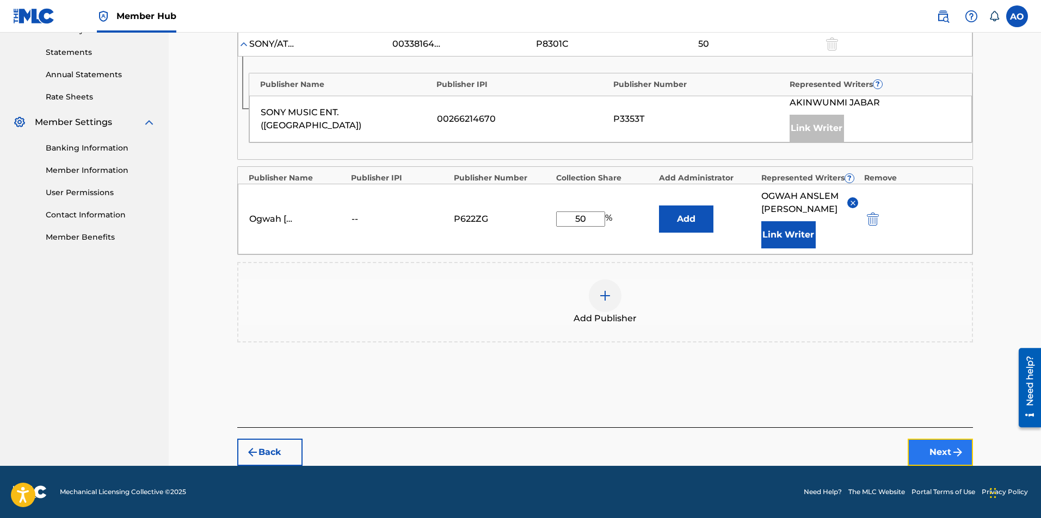
click at [928, 455] on button "Next" at bounding box center [940, 452] width 65 height 27
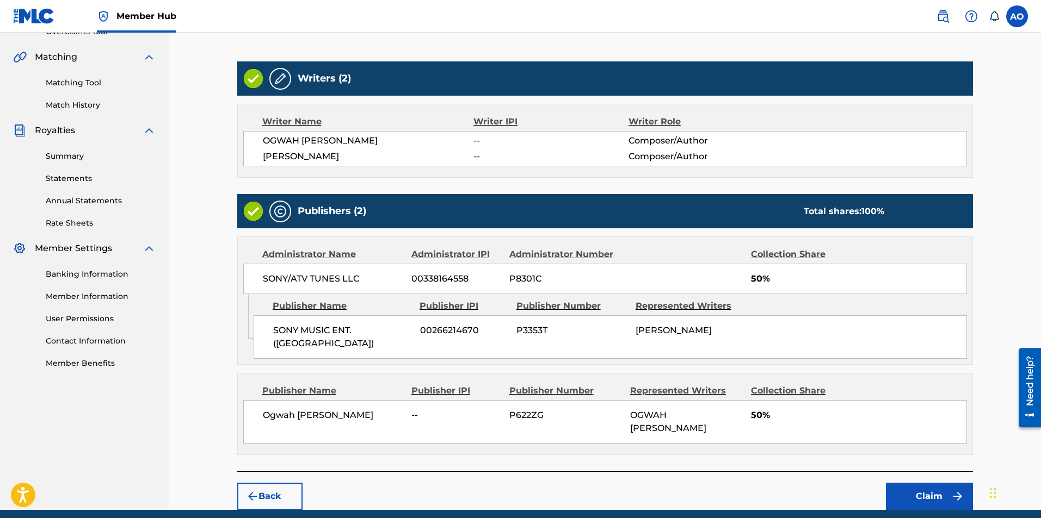
scroll to position [284, 0]
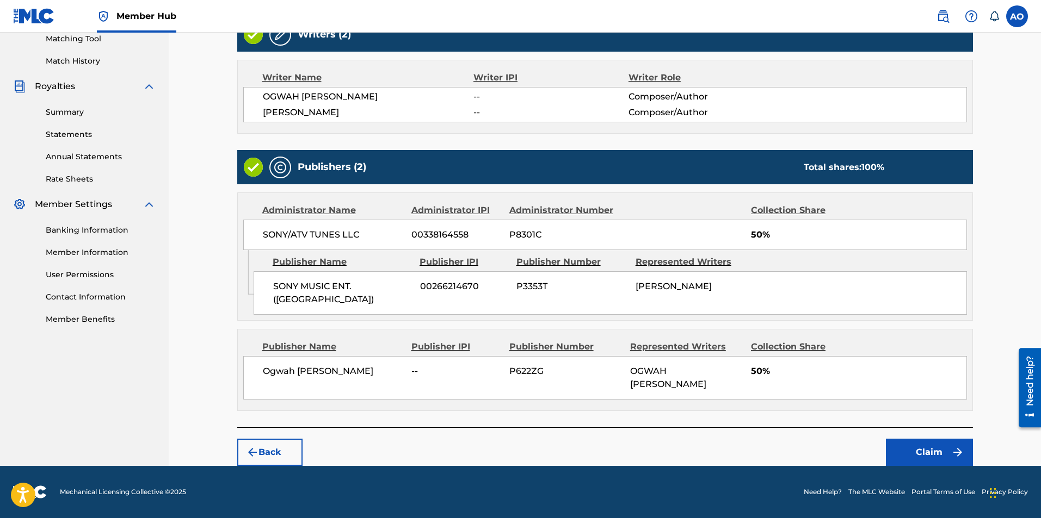
click at [881, 459] on div "Back Claim" at bounding box center [605, 447] width 736 height 39
click at [912, 454] on button "Claim" at bounding box center [929, 452] width 87 height 27
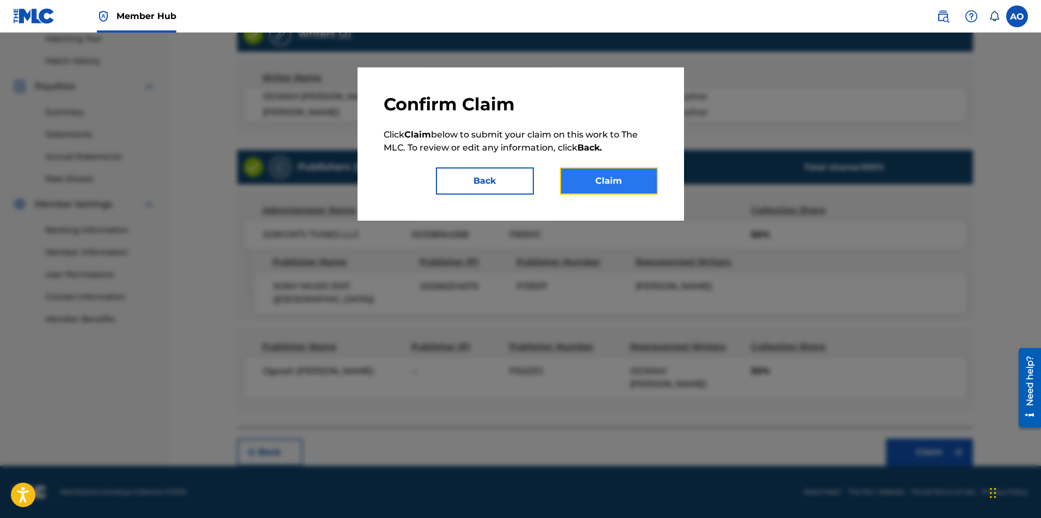
click at [601, 184] on button "Claim" at bounding box center [609, 181] width 98 height 27
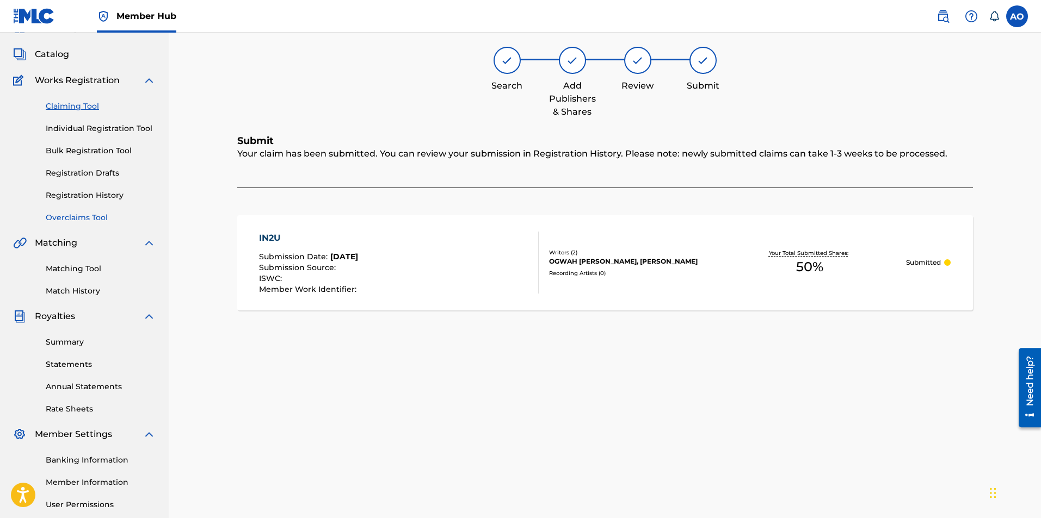
scroll to position [0, 0]
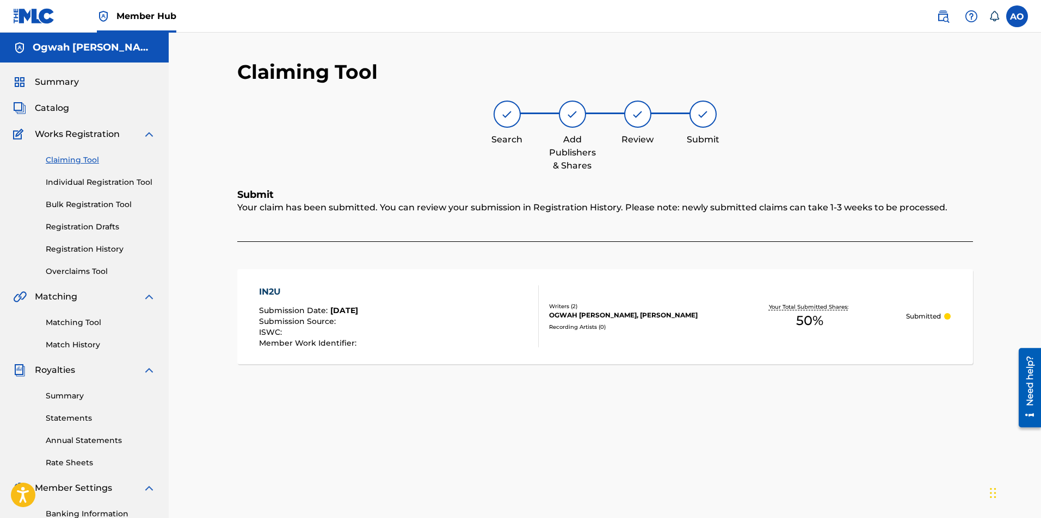
click at [84, 158] on link "Claiming Tool" at bounding box center [101, 160] width 110 height 11
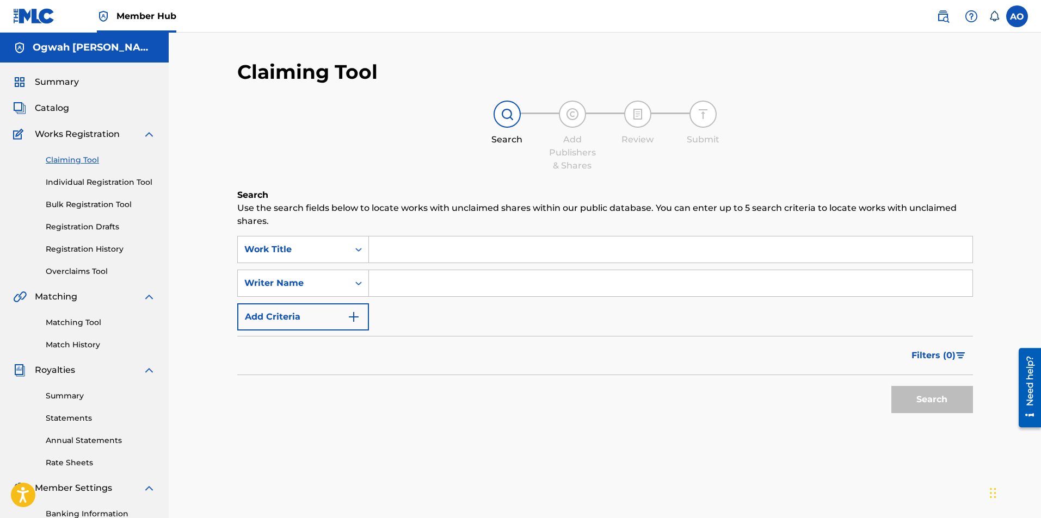
click at [425, 287] on input "Search Form" at bounding box center [670, 283] width 603 height 26
type input "[PERSON_NAME]"
click at [922, 397] on button "Search" at bounding box center [932, 399] width 82 height 27
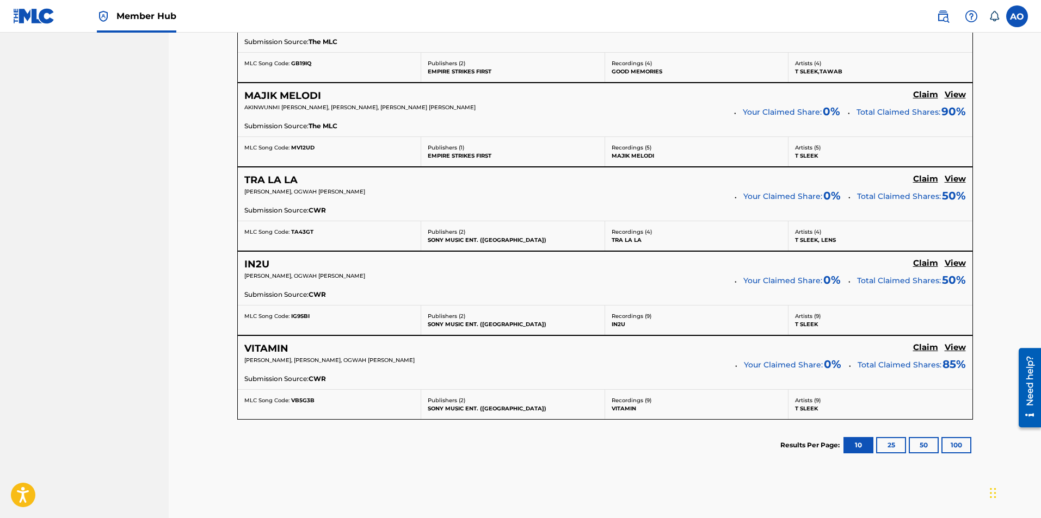
scroll to position [833, 0]
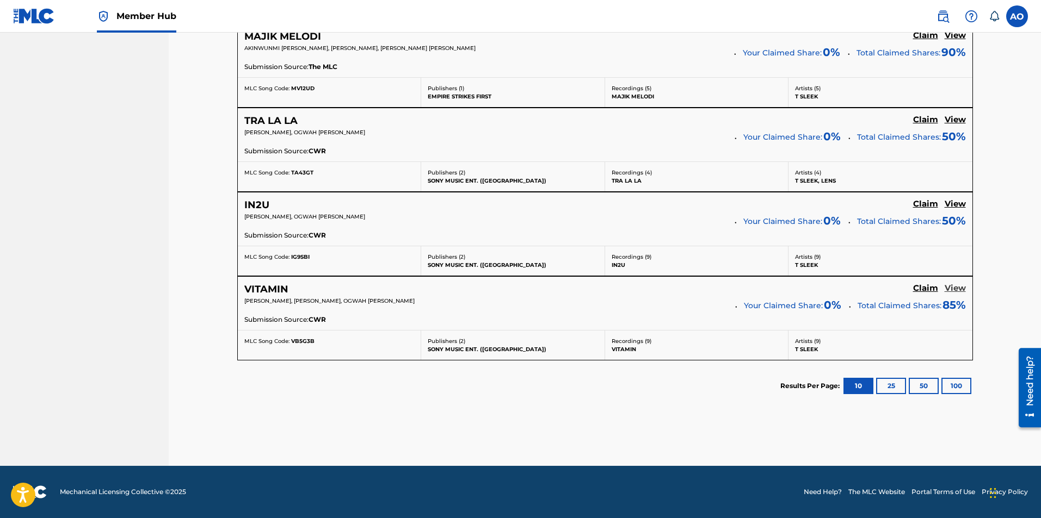
click at [953, 283] on h5 "View" at bounding box center [954, 288] width 21 height 10
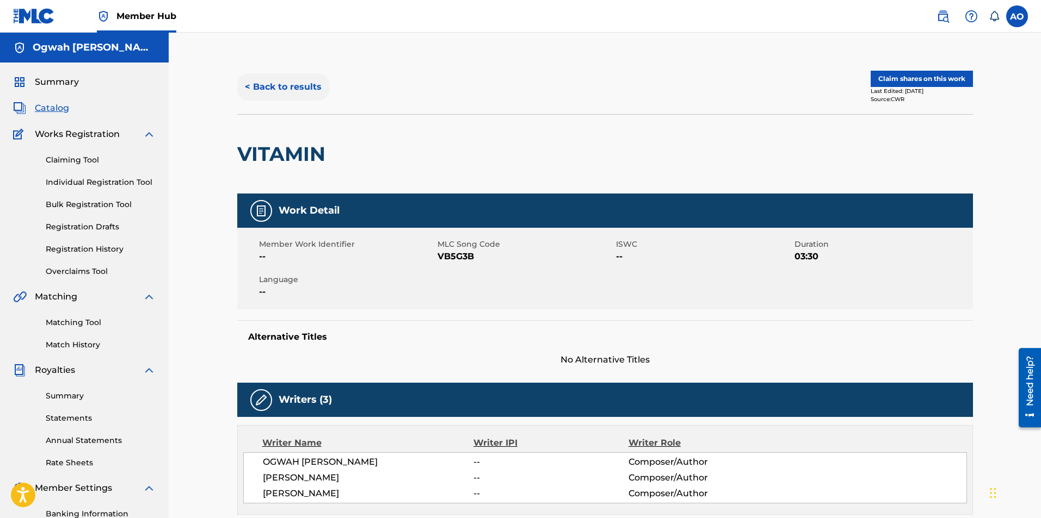
click at [272, 88] on button "< Back to results" at bounding box center [283, 86] width 92 height 27
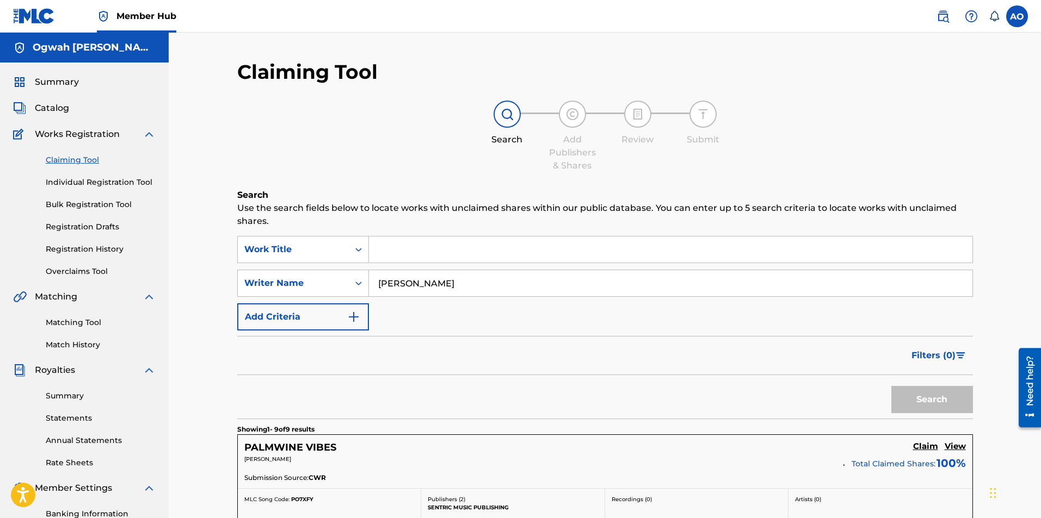
scroll to position [771, 0]
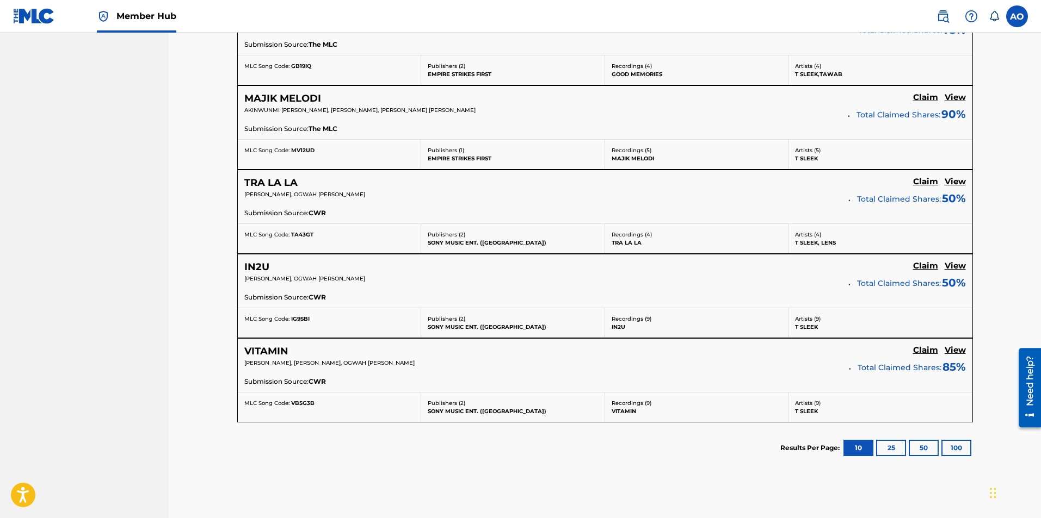
click at [930, 260] on div "IN2U Claim View [PERSON_NAME], OGWAH [PERSON_NAME] Total Claimed Shares: 50 % S…" at bounding box center [605, 281] width 734 height 53
click at [924, 264] on h5 "Claim" at bounding box center [925, 266] width 25 height 10
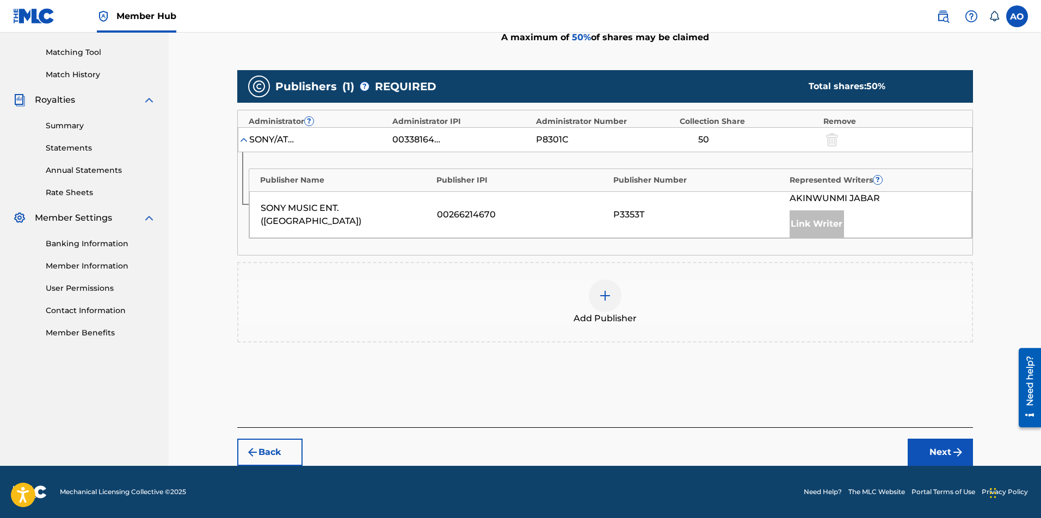
click at [632, 290] on div "Add Publisher" at bounding box center [604, 303] width 733 height 46
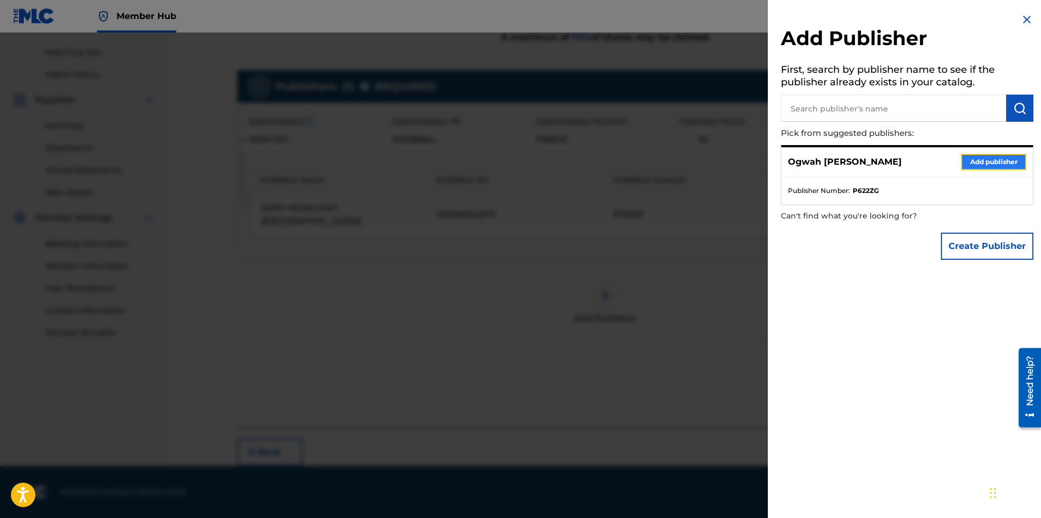
click at [981, 159] on button "Add publisher" at bounding box center [993, 162] width 65 height 16
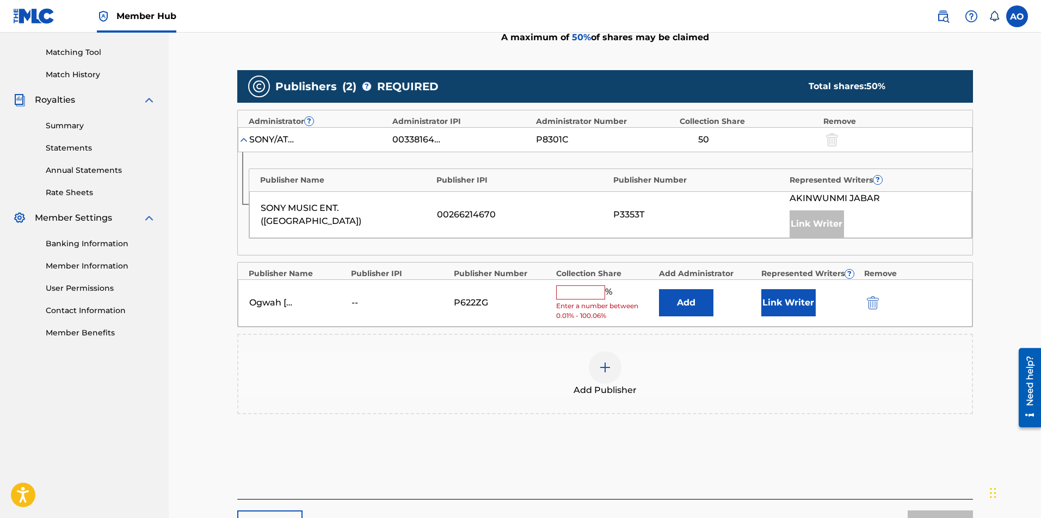
click at [590, 289] on input "text" at bounding box center [580, 293] width 49 height 14
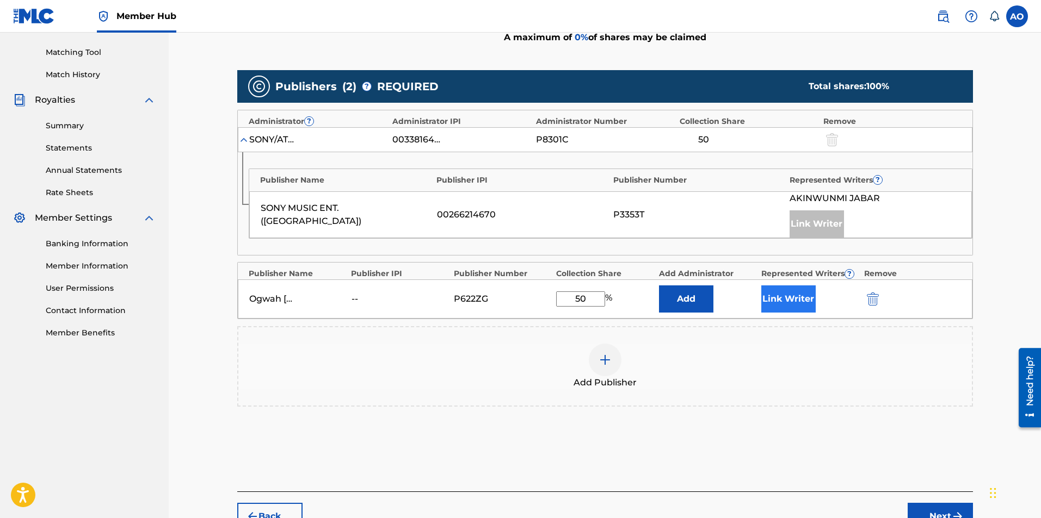
type input "50"
click at [775, 303] on button "Link Writer" at bounding box center [788, 299] width 54 height 27
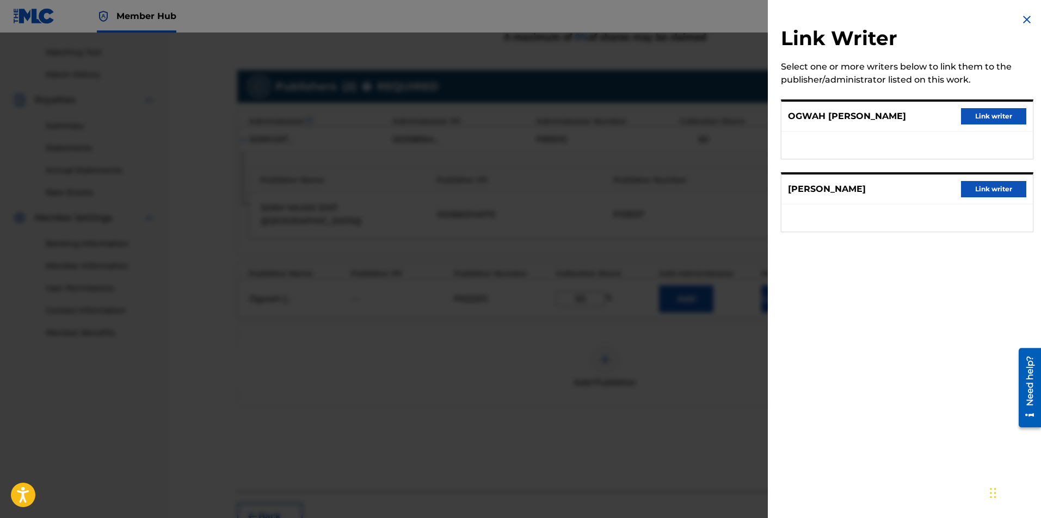
click at [975, 125] on div "OGWAH [PERSON_NAME] writer" at bounding box center [906, 117] width 251 height 30
click at [985, 115] on button "Link writer" at bounding box center [993, 116] width 65 height 16
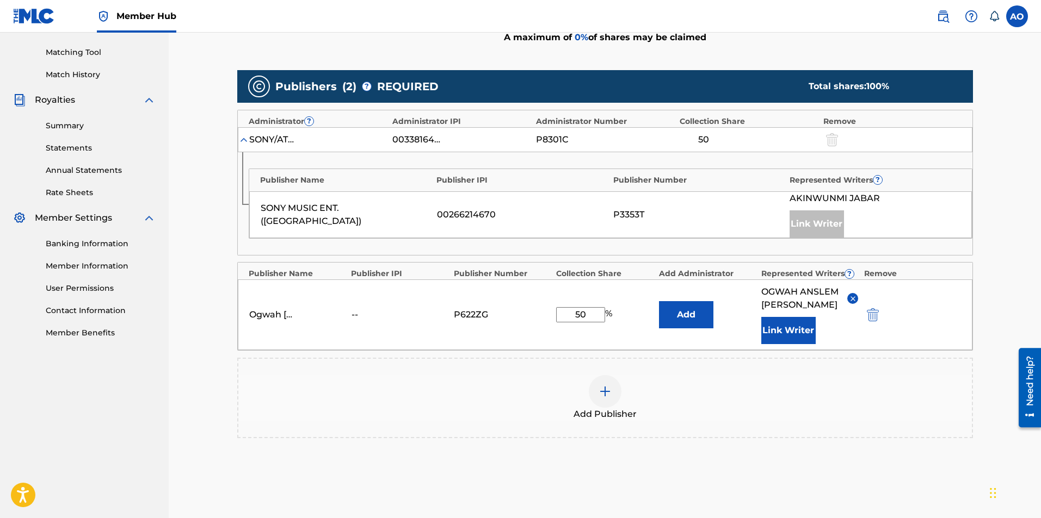
scroll to position [366, 0]
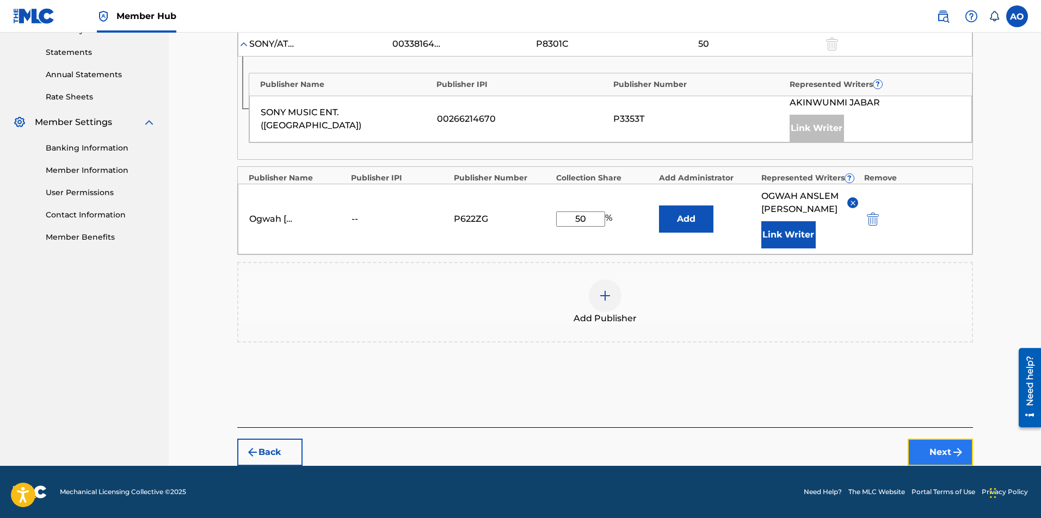
click at [956, 454] on img "submit" at bounding box center [957, 452] width 13 height 13
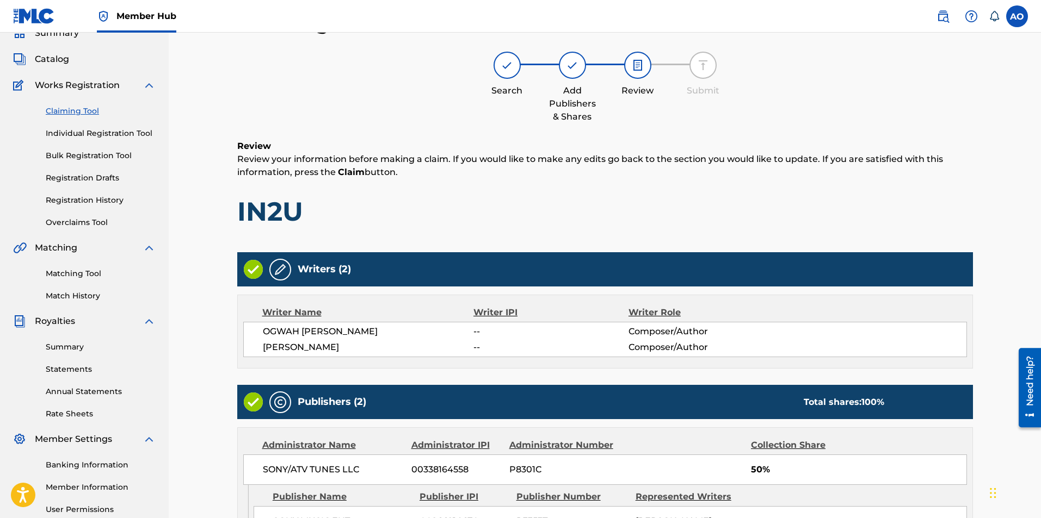
scroll to position [284, 0]
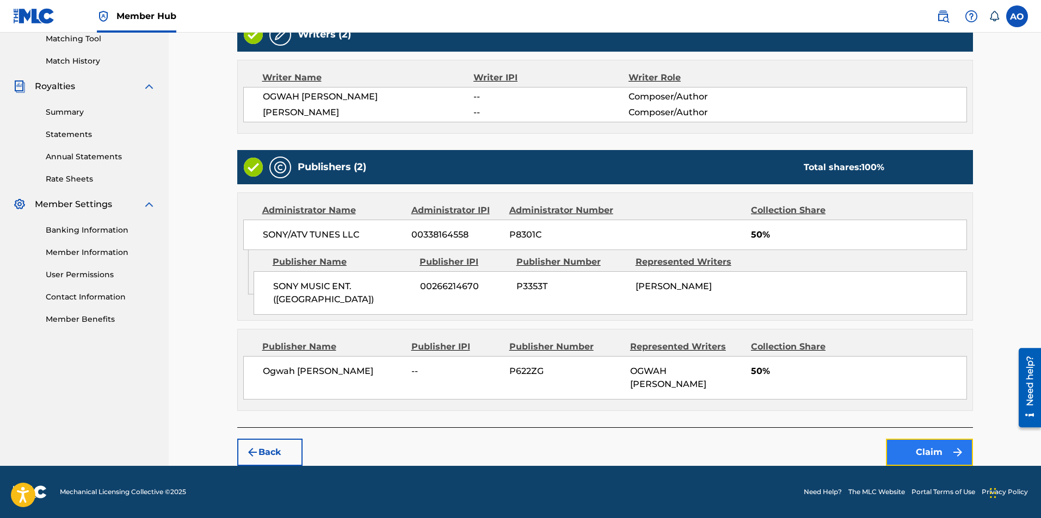
click at [935, 452] on button "Claim" at bounding box center [929, 452] width 87 height 27
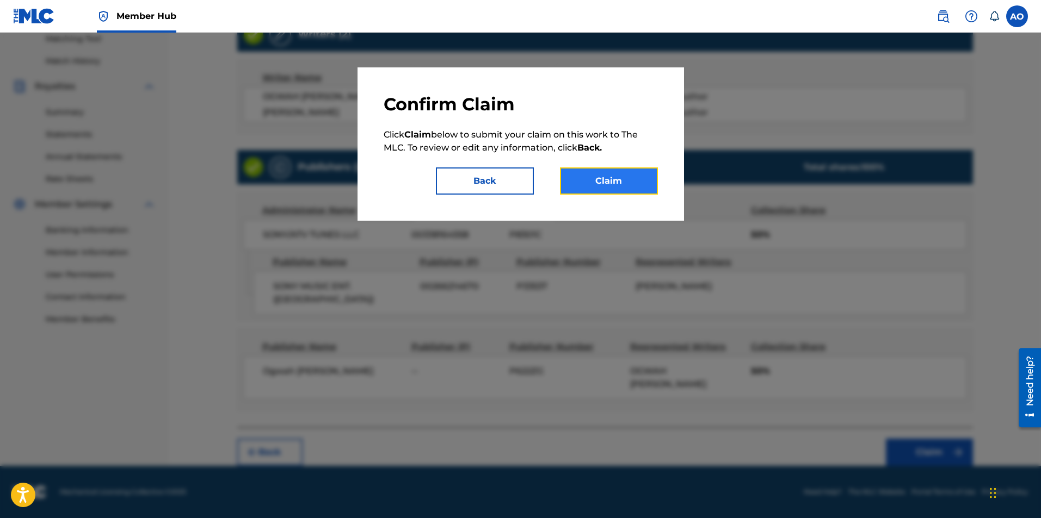
click at [633, 177] on button "Claim" at bounding box center [609, 181] width 98 height 27
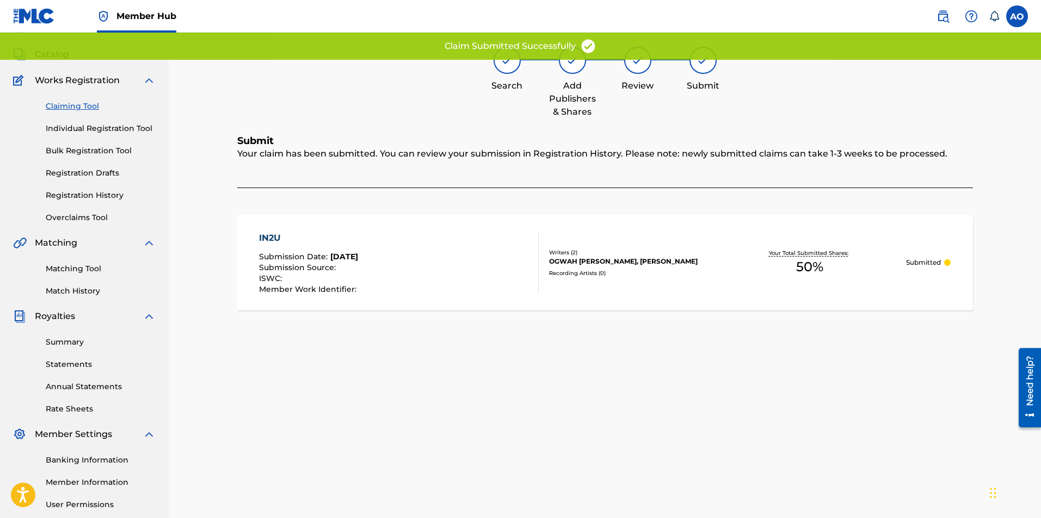
scroll to position [0, 0]
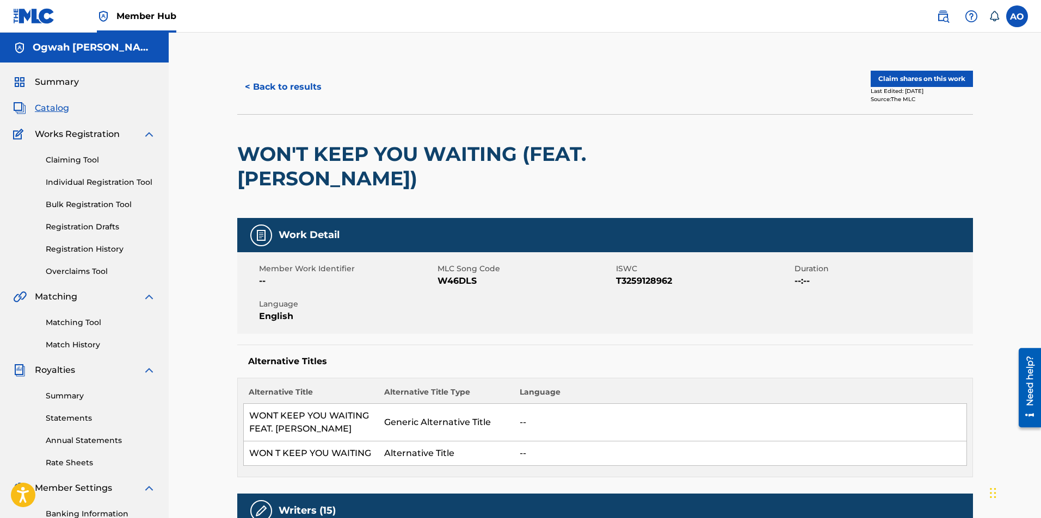
scroll to position [156, 0]
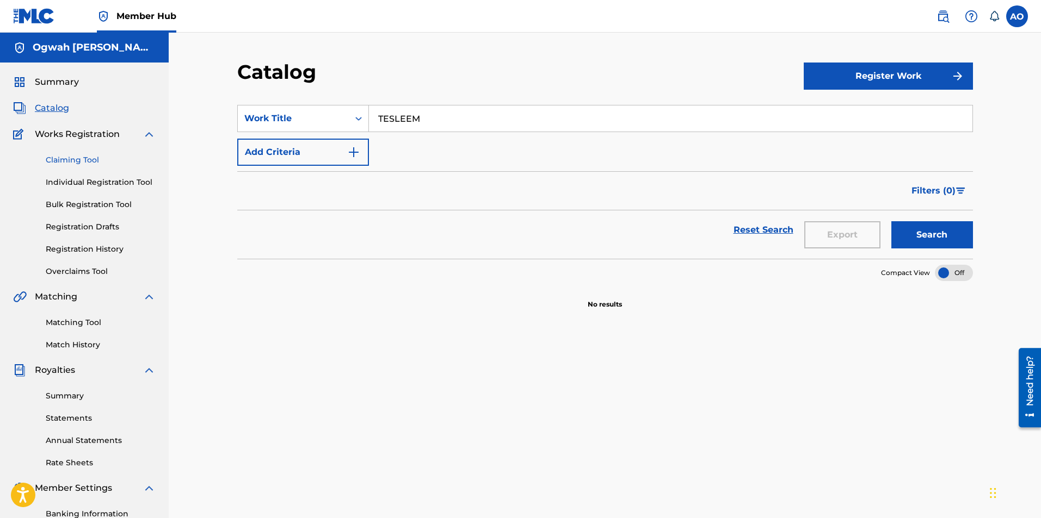
click at [78, 162] on link "Claiming Tool" at bounding box center [101, 160] width 110 height 11
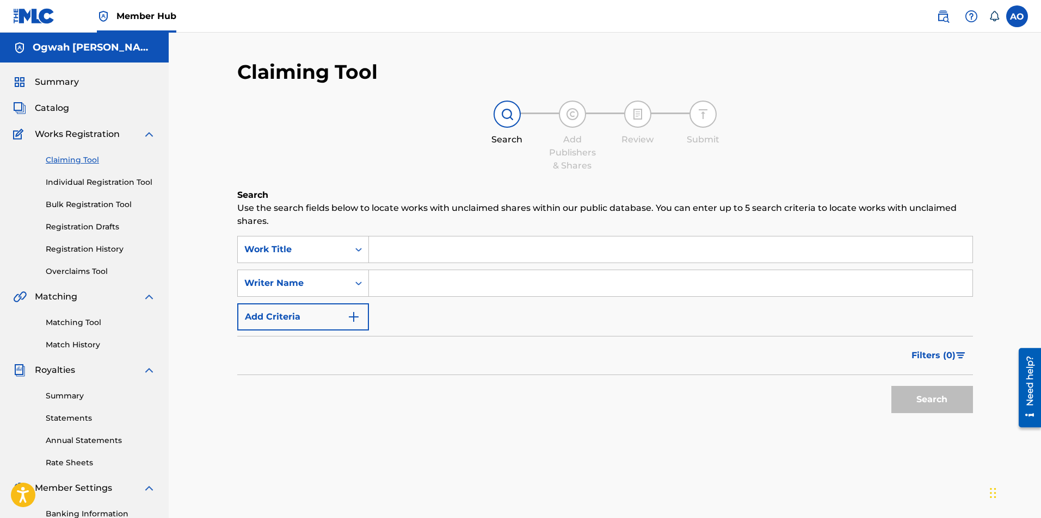
click at [400, 280] on input "Search Form" at bounding box center [670, 283] width 603 height 26
paste input "[PERSON_NAME]"
type input "E"
click at [400, 280] on input "Search Form" at bounding box center [670, 283] width 603 height 26
type input "[PERSON_NAME]"
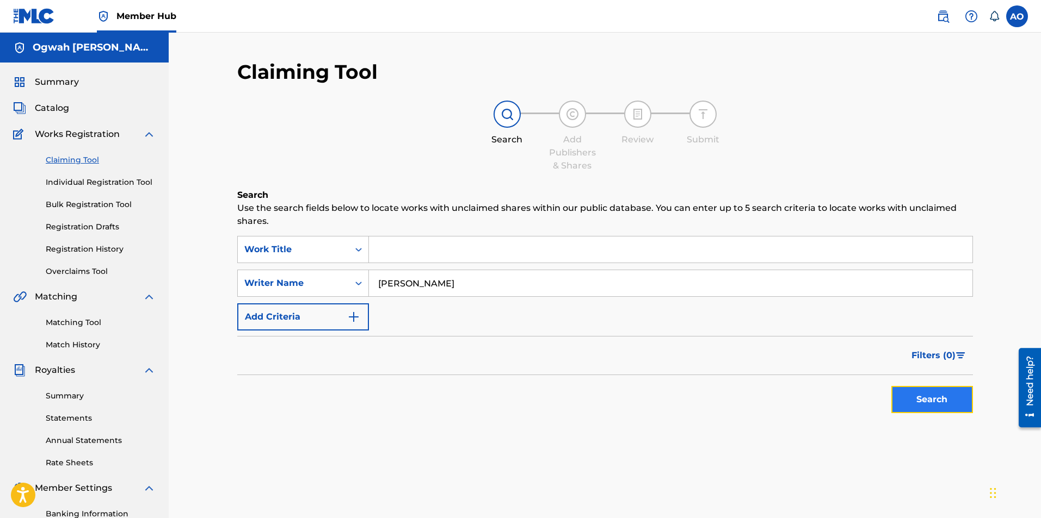
click at [935, 411] on button "Search" at bounding box center [932, 399] width 82 height 27
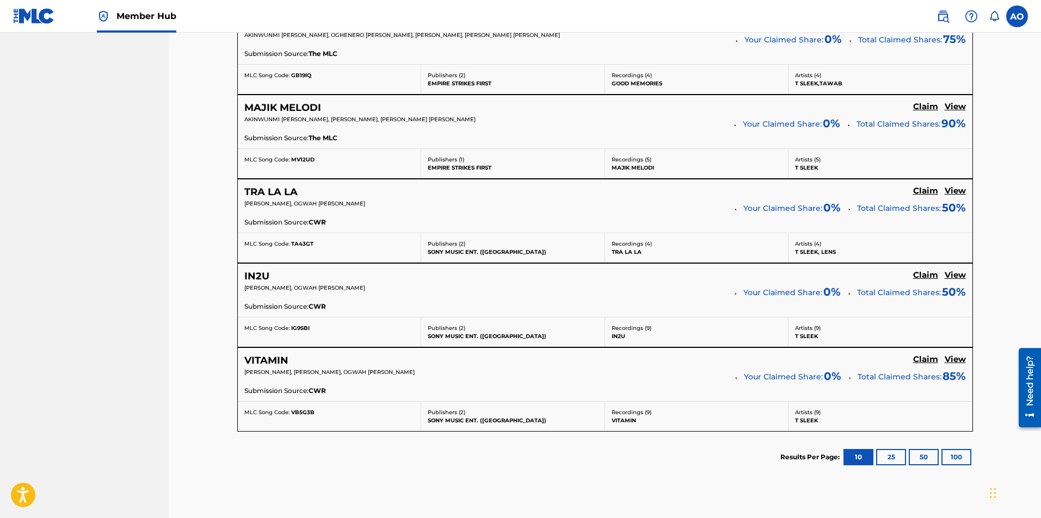
scroll to position [760, 0]
click at [951, 363] on h5 "View" at bounding box center [954, 361] width 21 height 10
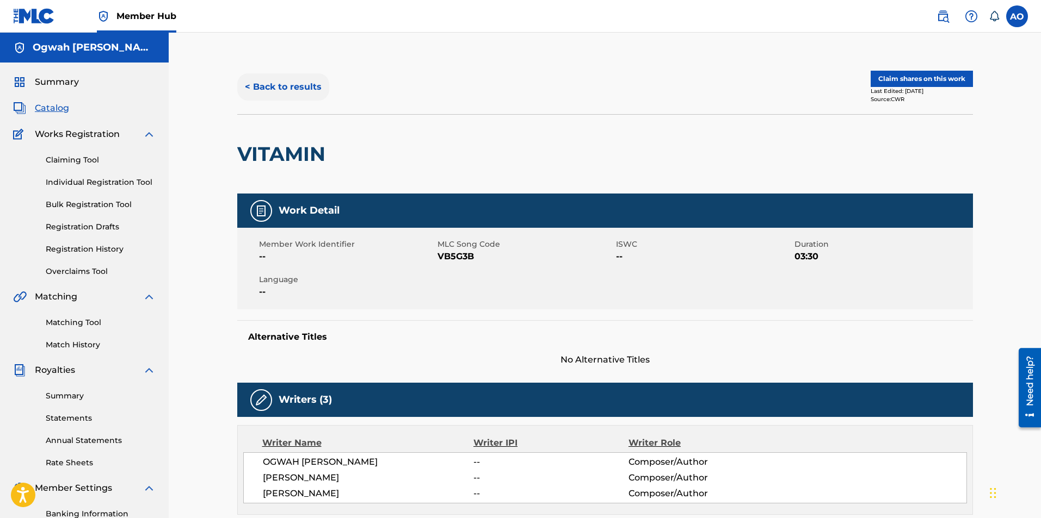
click at [298, 93] on button "< Back to results" at bounding box center [283, 86] width 92 height 27
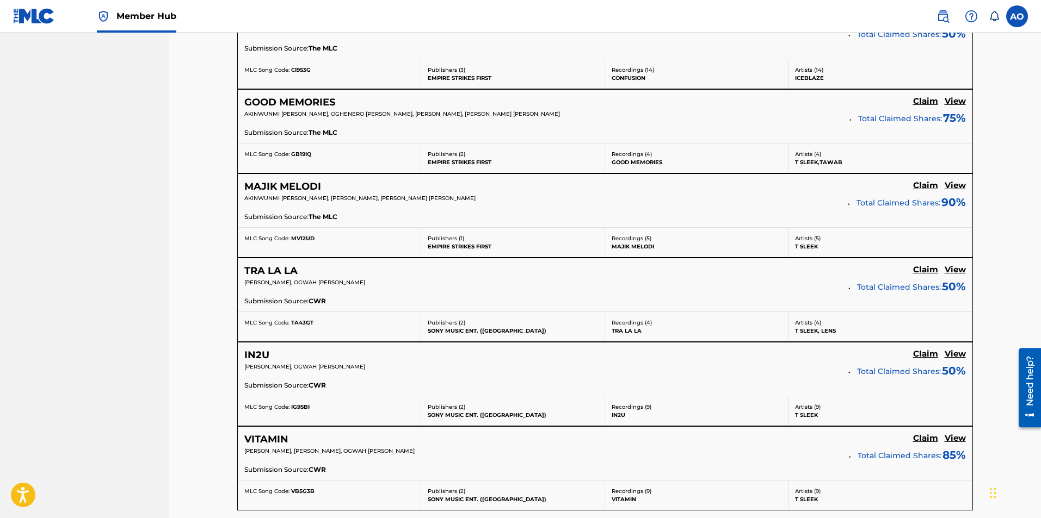
scroll to position [681, 0]
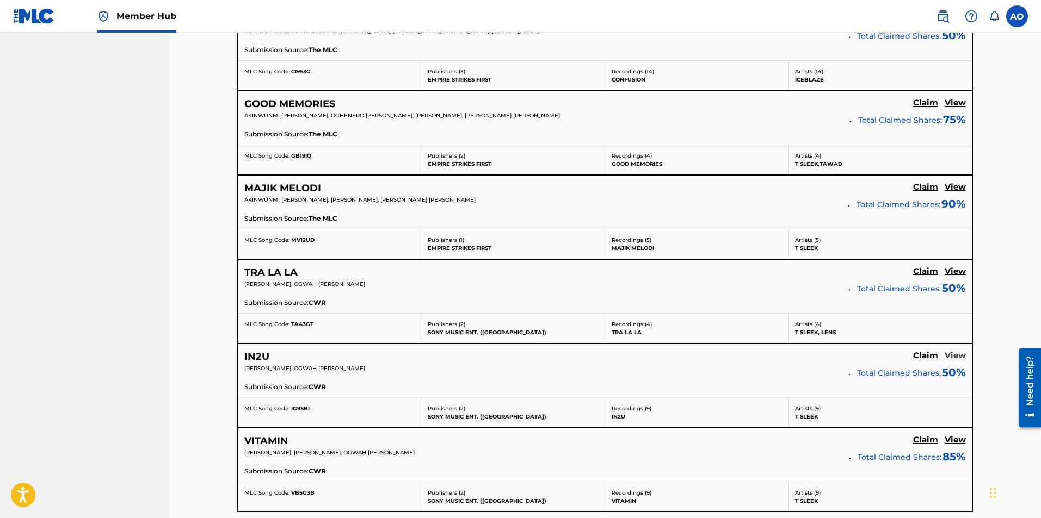
click at [955, 351] on h5 "View" at bounding box center [954, 356] width 21 height 10
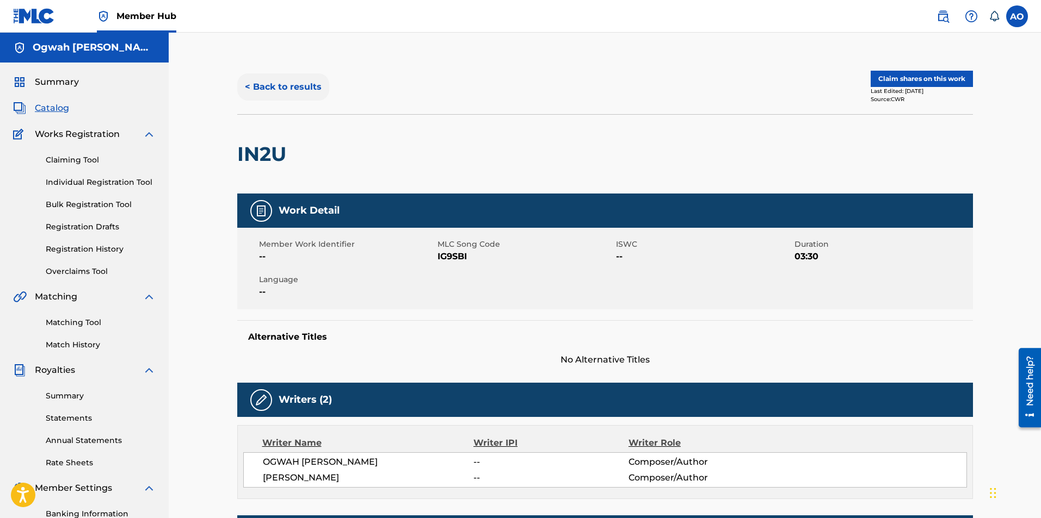
click at [296, 89] on button "< Back to results" at bounding box center [283, 86] width 92 height 27
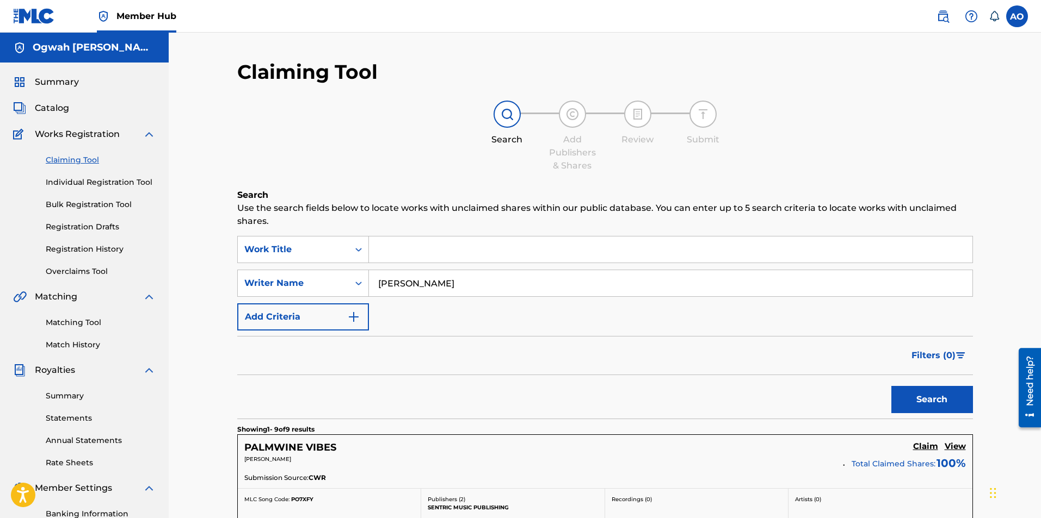
drag, startPoint x: 548, startPoint y: 284, endPoint x: 301, endPoint y: 268, distance: 247.5
click at [301, 268] on div "SearchWithCriteria40c17dc5-8e83-40d8-bbb0-8ab6c42f60bf Work Title SearchWithCri…" at bounding box center [605, 283] width 736 height 95
click at [409, 248] on input "Search Form" at bounding box center [670, 250] width 603 height 26
type input "g"
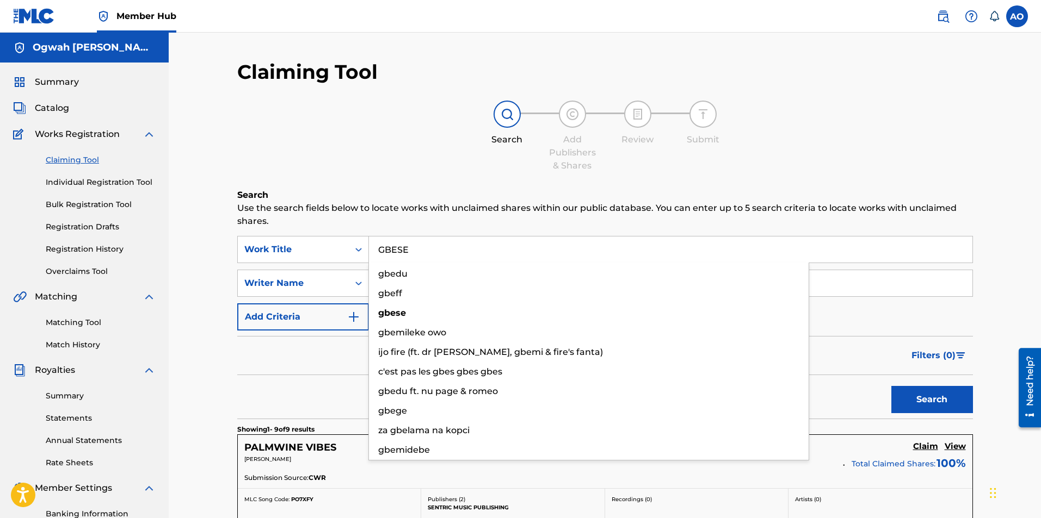
type input "GBESE"
click at [891, 386] on button "Search" at bounding box center [932, 399] width 82 height 27
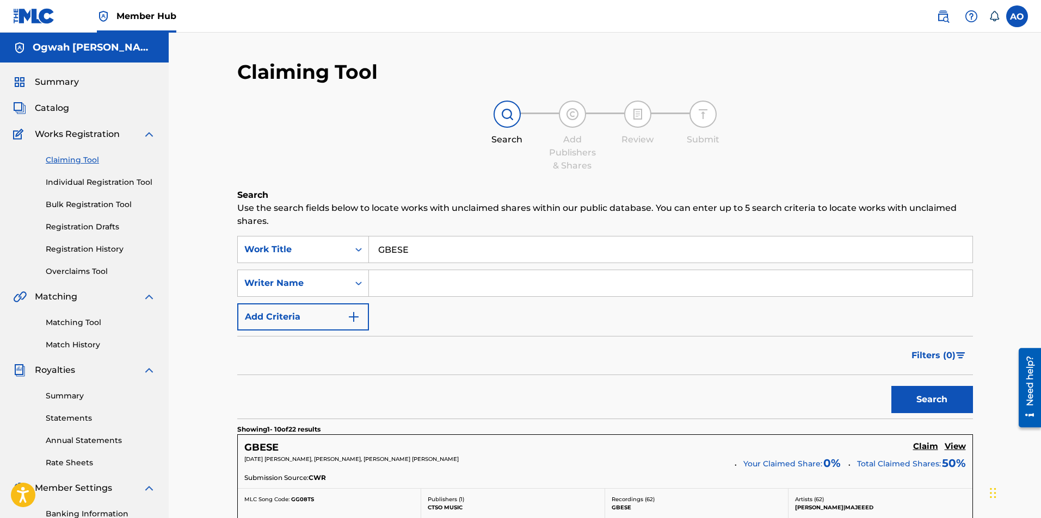
click at [301, 379] on div "Search" at bounding box center [605, 397] width 736 height 44
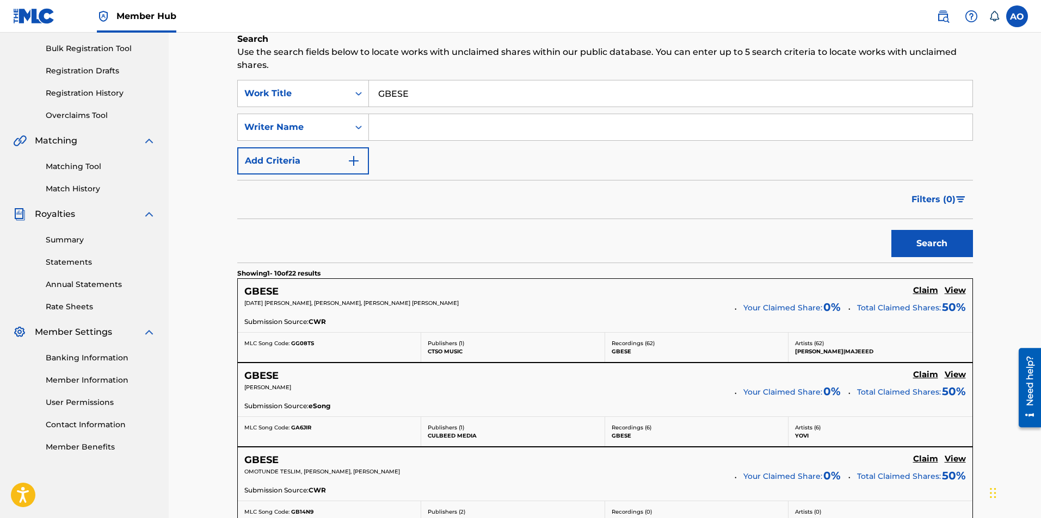
scroll to position [157, 0]
click at [956, 288] on h5 "View" at bounding box center [954, 290] width 21 height 10
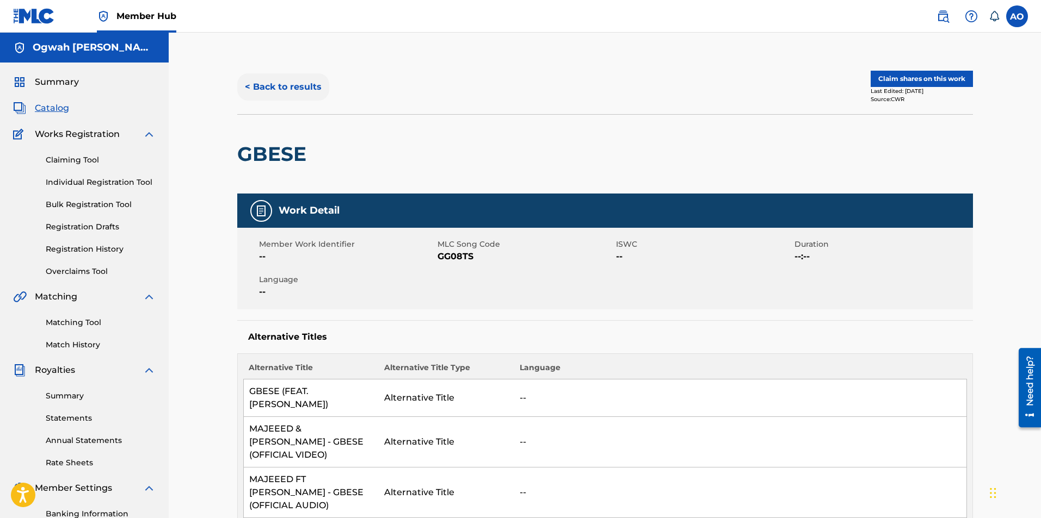
click at [266, 92] on button "< Back to results" at bounding box center [283, 86] width 92 height 27
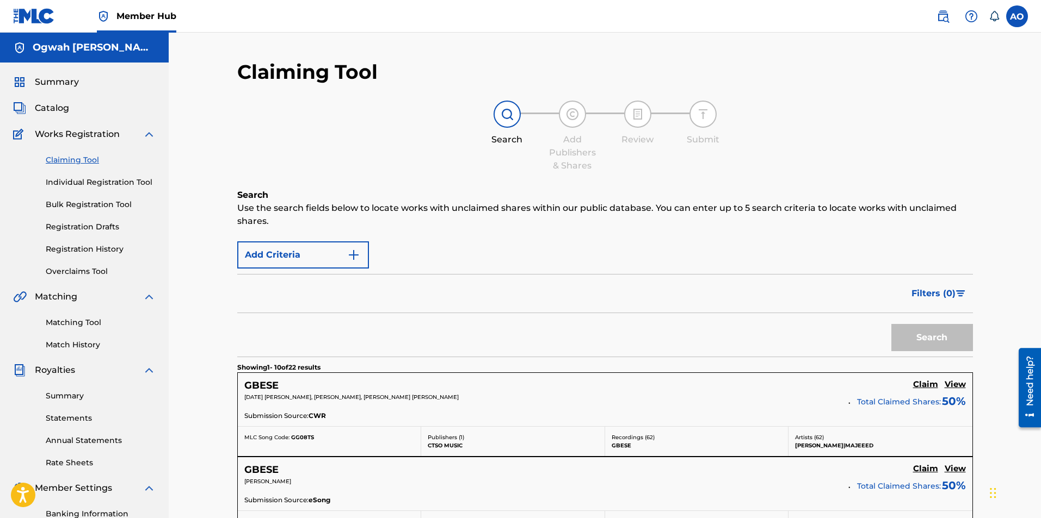
scroll to position [157, 0]
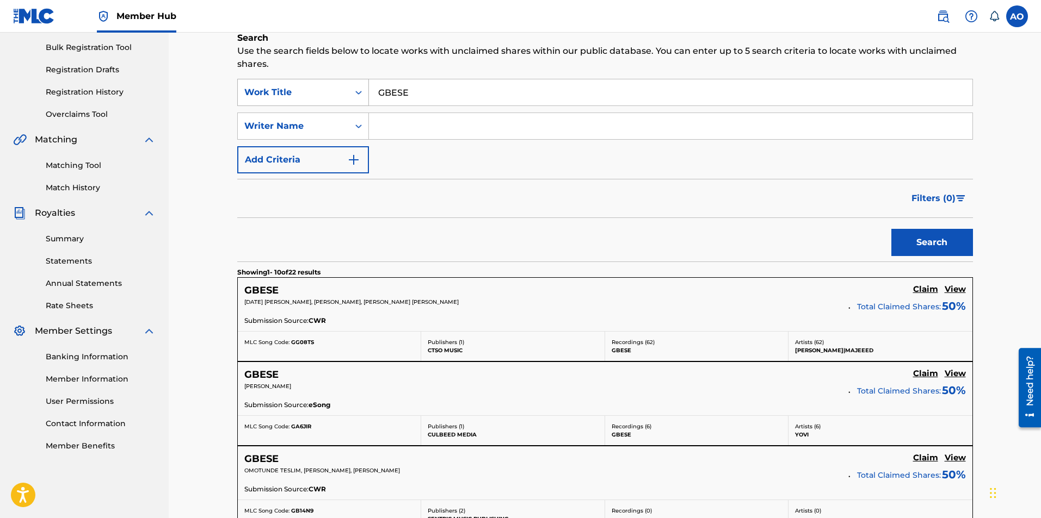
drag, startPoint x: 420, startPoint y: 97, endPoint x: 354, endPoint y: 89, distance: 66.3
click at [354, 89] on div "SearchWithCriteria40c17dc5-8e83-40d8-bbb0-8ab6c42f60bf Work Title GBESE" at bounding box center [605, 92] width 736 height 27
click at [430, 141] on div "SearchWithCriteria40c17dc5-8e83-40d8-bbb0-8ab6c42f60bf Work Title SearchWithCri…" at bounding box center [605, 126] width 736 height 95
click at [428, 134] on input "Search Form" at bounding box center [670, 126] width 603 height 26
type input "[PERSON_NAME]"
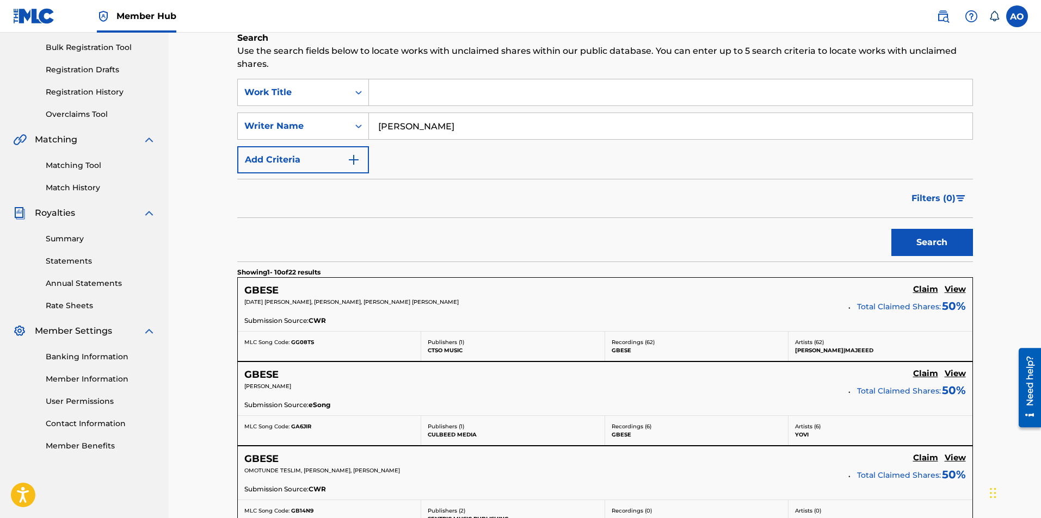
click at [891, 229] on button "Search" at bounding box center [932, 242] width 82 height 27
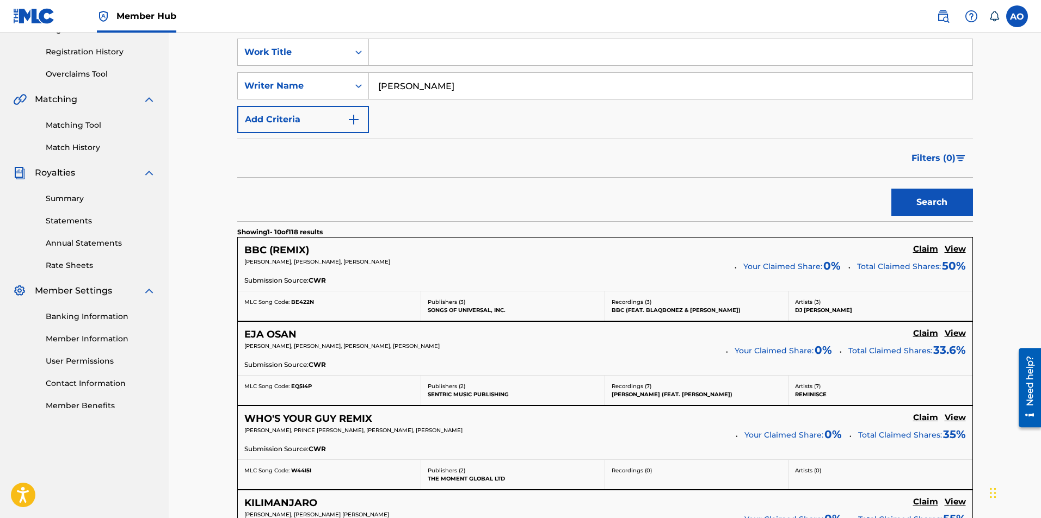
scroll to position [198, 0]
click at [958, 418] on h5 "View" at bounding box center [954, 417] width 21 height 10
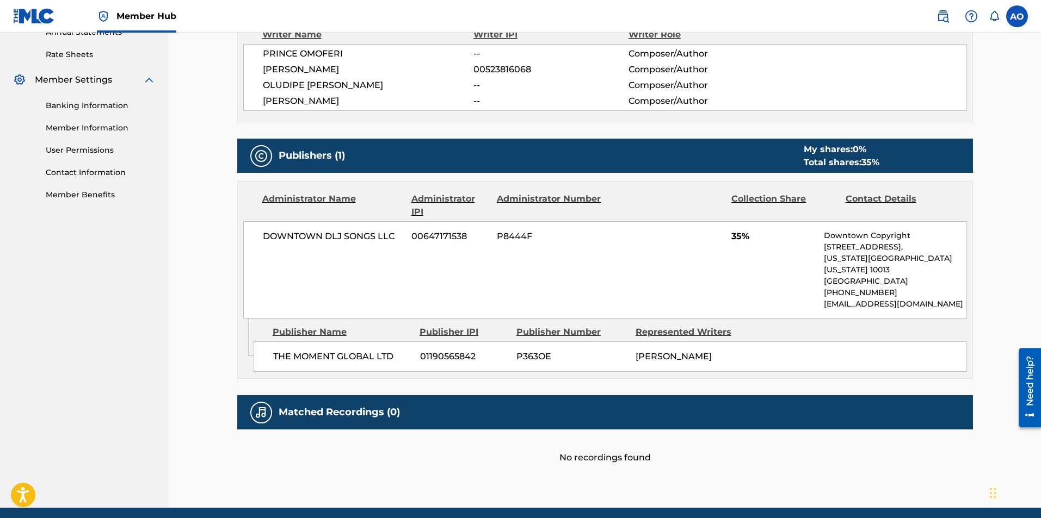
scroll to position [439, 0]
